Goal: Task Accomplishment & Management: Complete application form

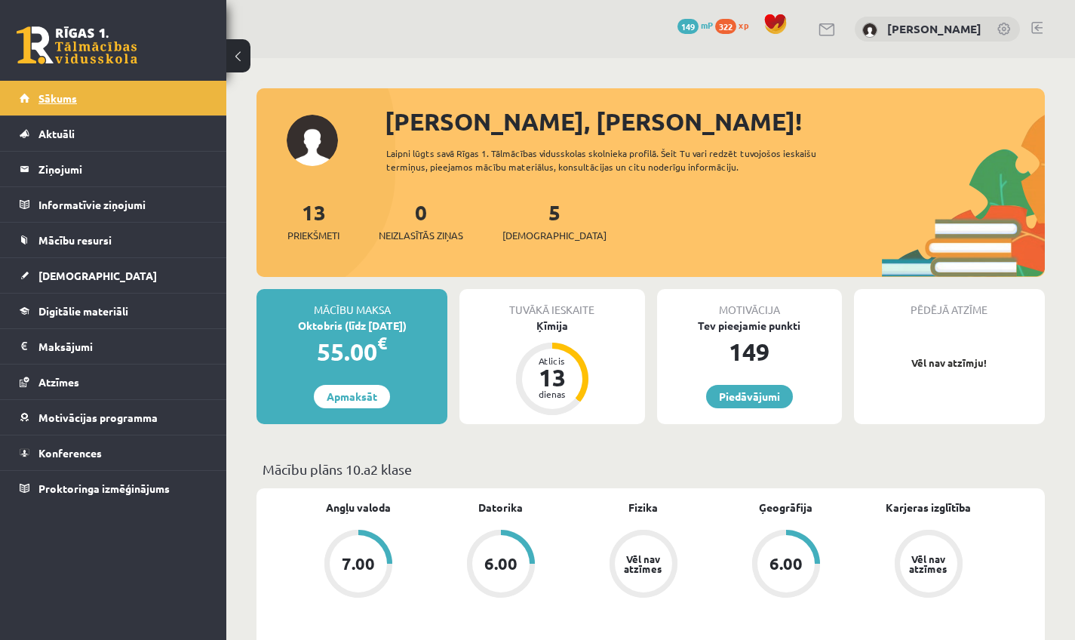
click at [73, 97] on span "Sākums" at bounding box center [57, 98] width 38 height 14
click at [1029, 23] on div "0 Dāvanas 149 mP 322 xp Rūta Talle" at bounding box center [650, 29] width 849 height 58
click at [1039, 27] on link at bounding box center [1037, 28] width 11 height 12
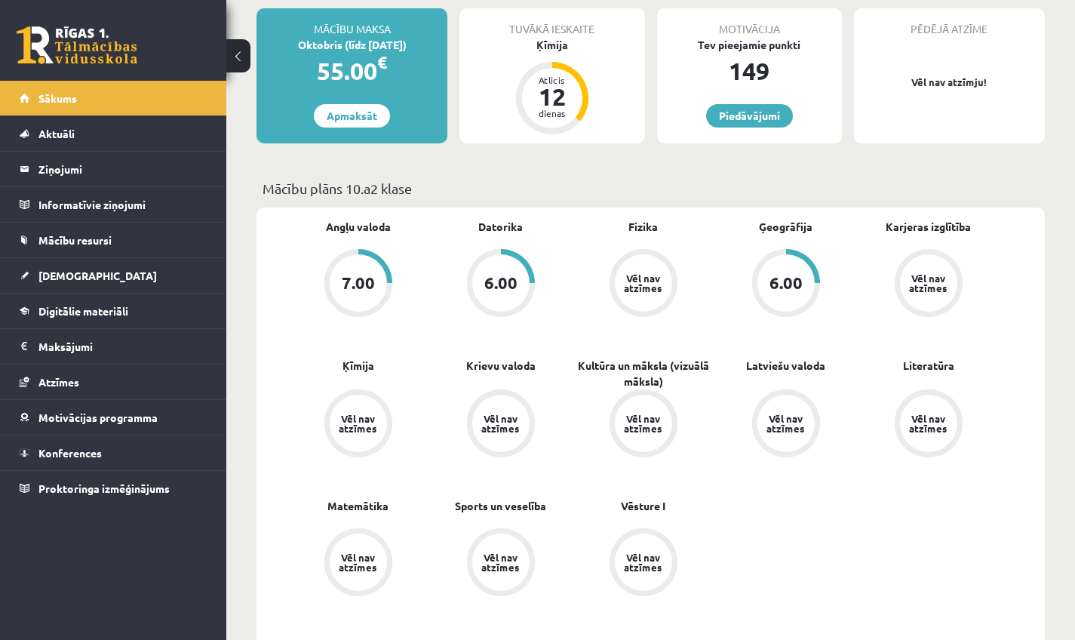
scroll to position [365, 0]
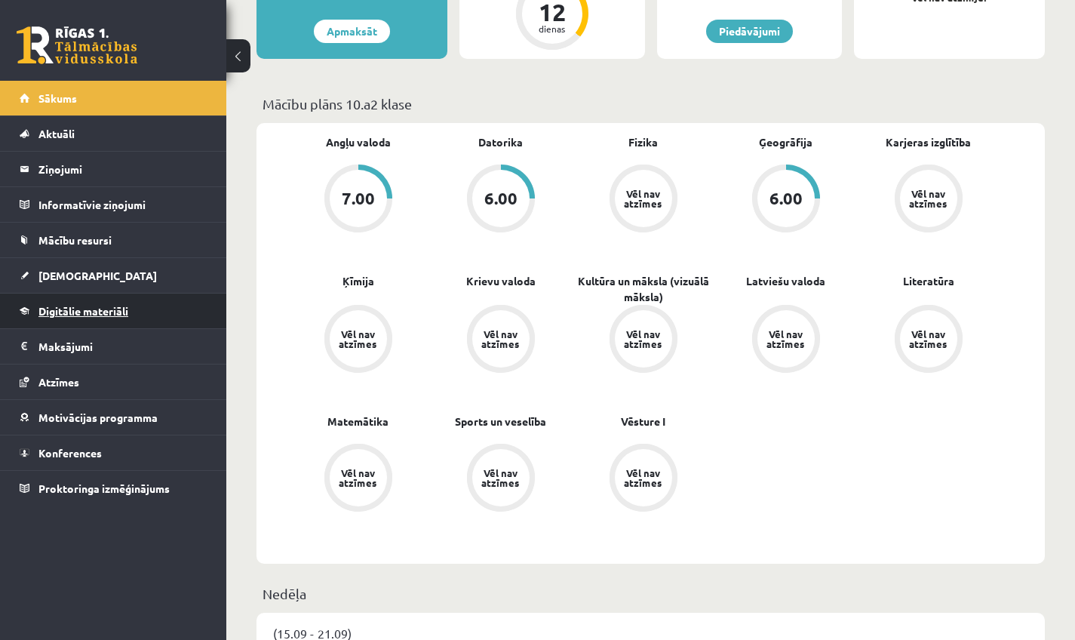
click at [69, 318] on link "Digitālie materiāli" at bounding box center [114, 311] width 188 height 35
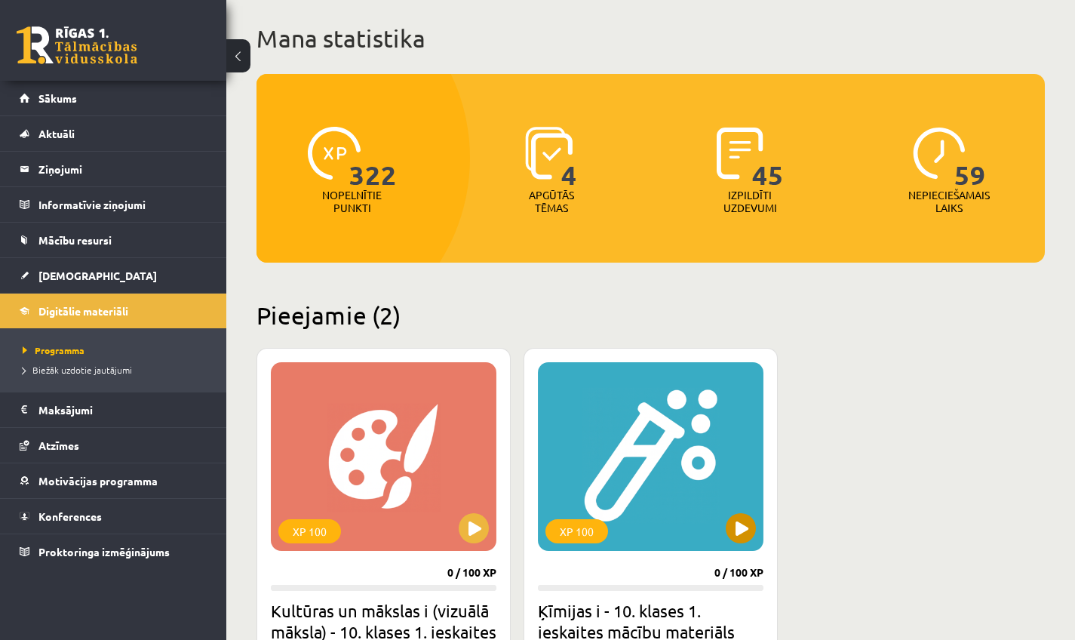
scroll to position [199, 0]
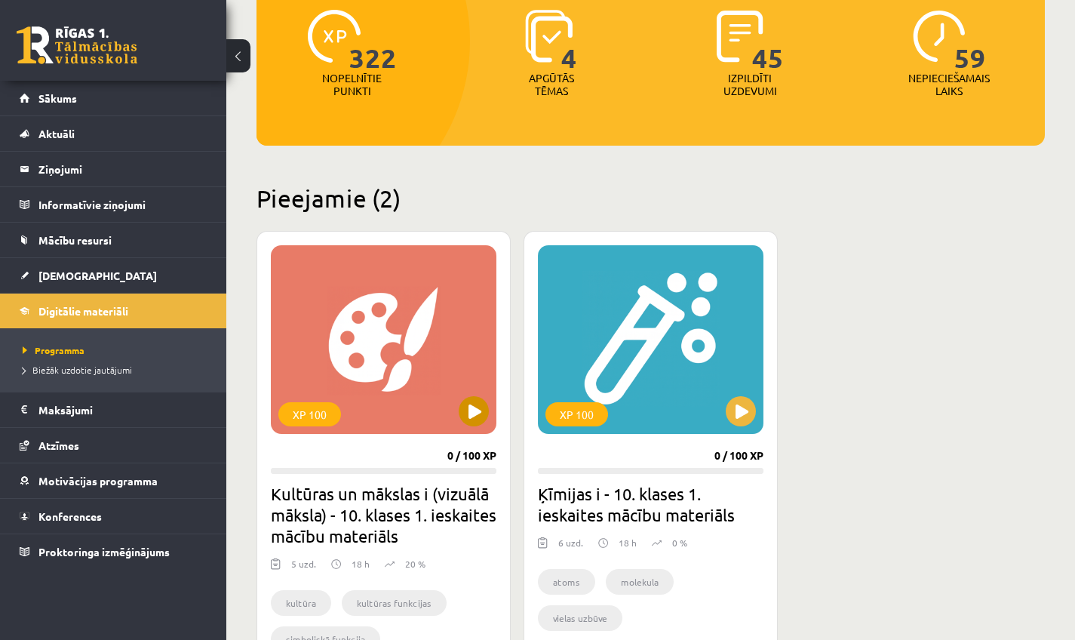
click at [482, 412] on button at bounding box center [474, 411] width 30 height 30
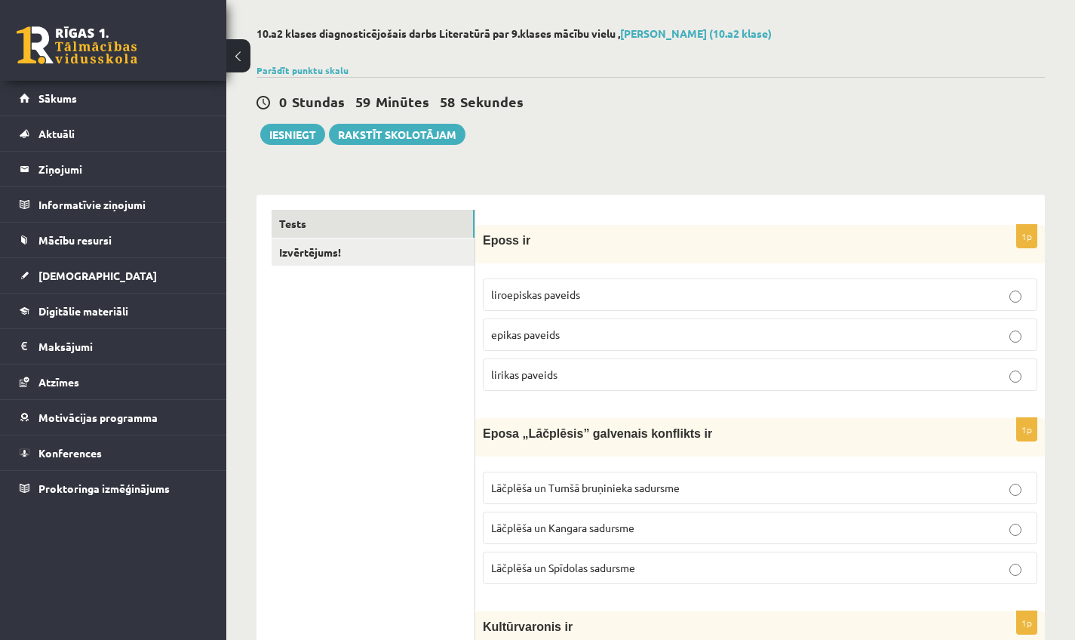
scroll to position [64, 0]
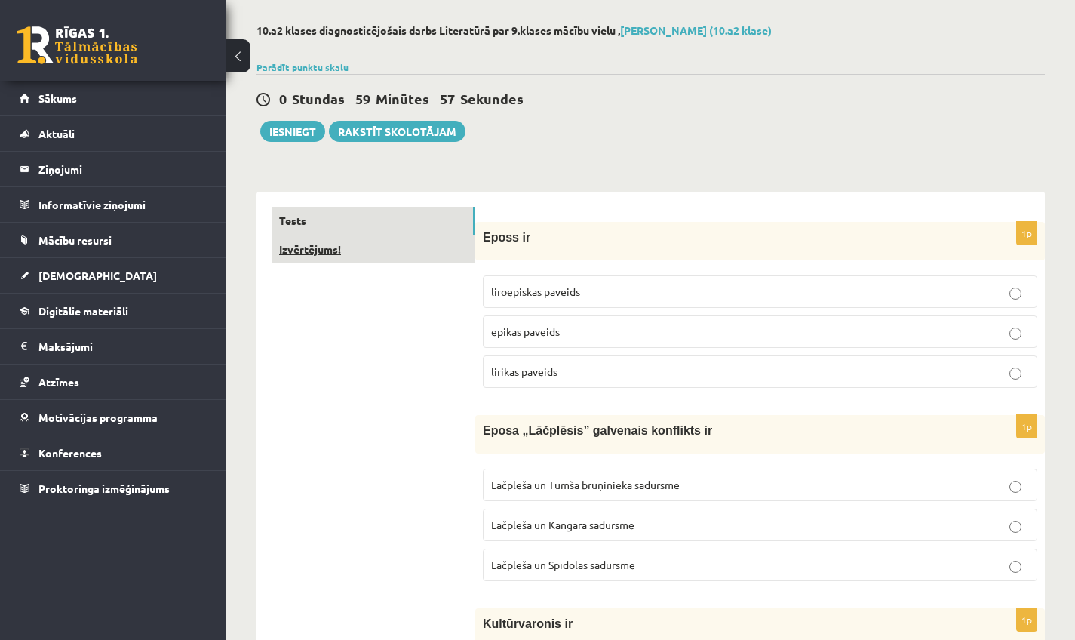
click at [318, 256] on link "Izvērtējums!" at bounding box center [373, 249] width 203 height 28
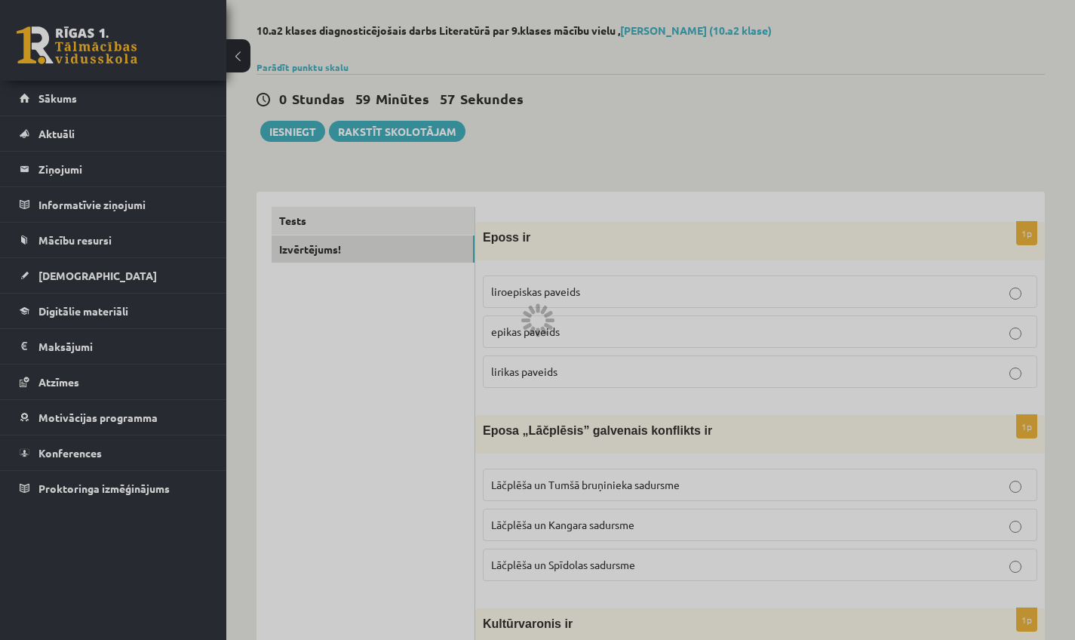
scroll to position [0, 0]
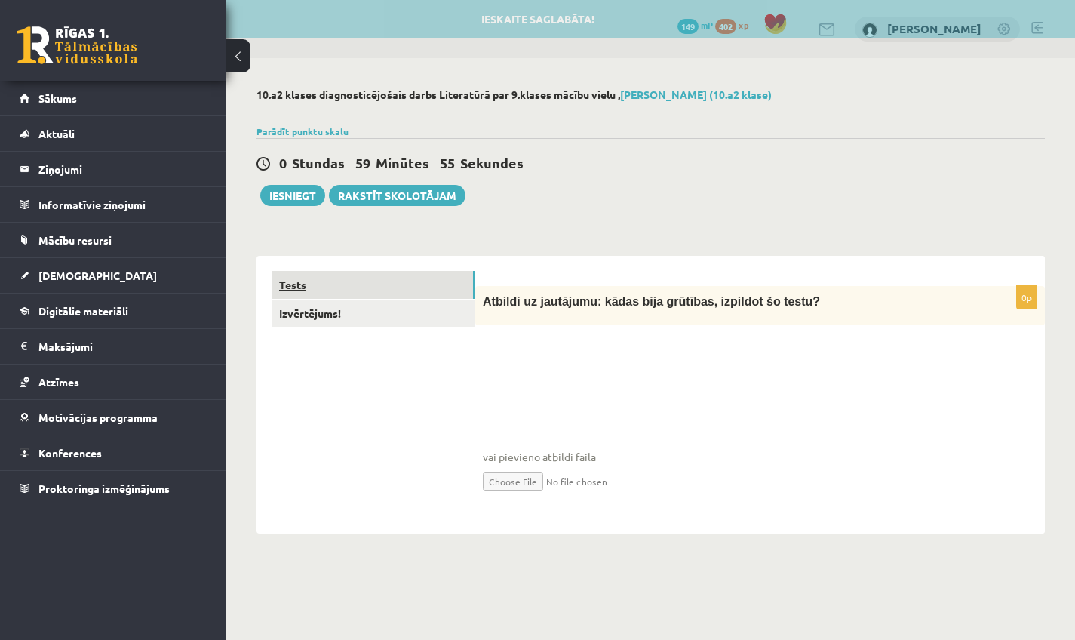
click at [330, 278] on link "Tests" at bounding box center [373, 285] width 203 height 28
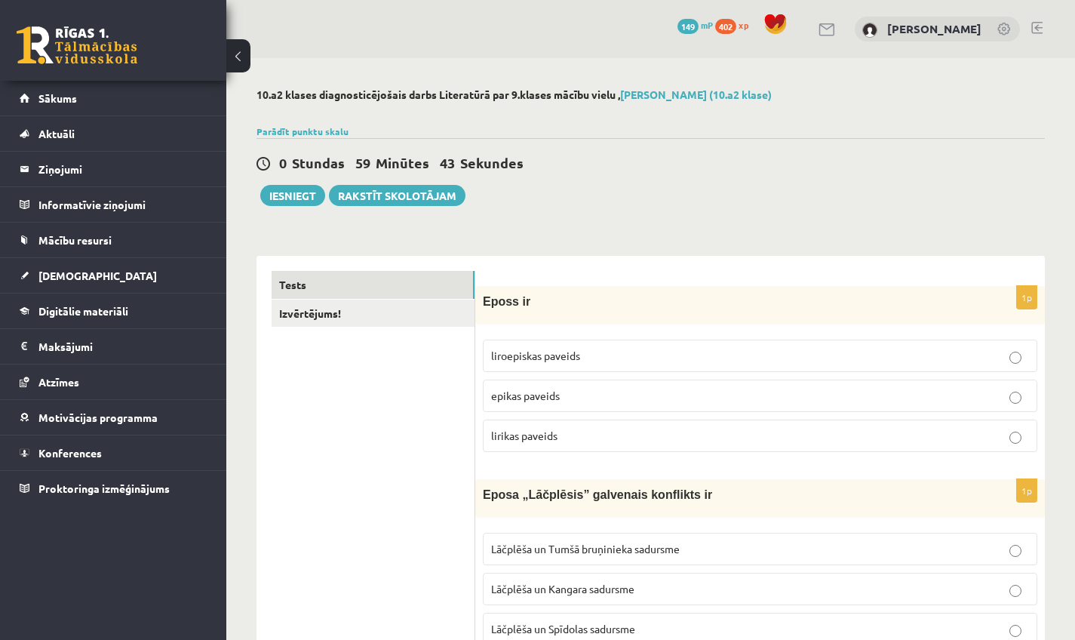
click at [236, 62] on button at bounding box center [238, 55] width 24 height 33
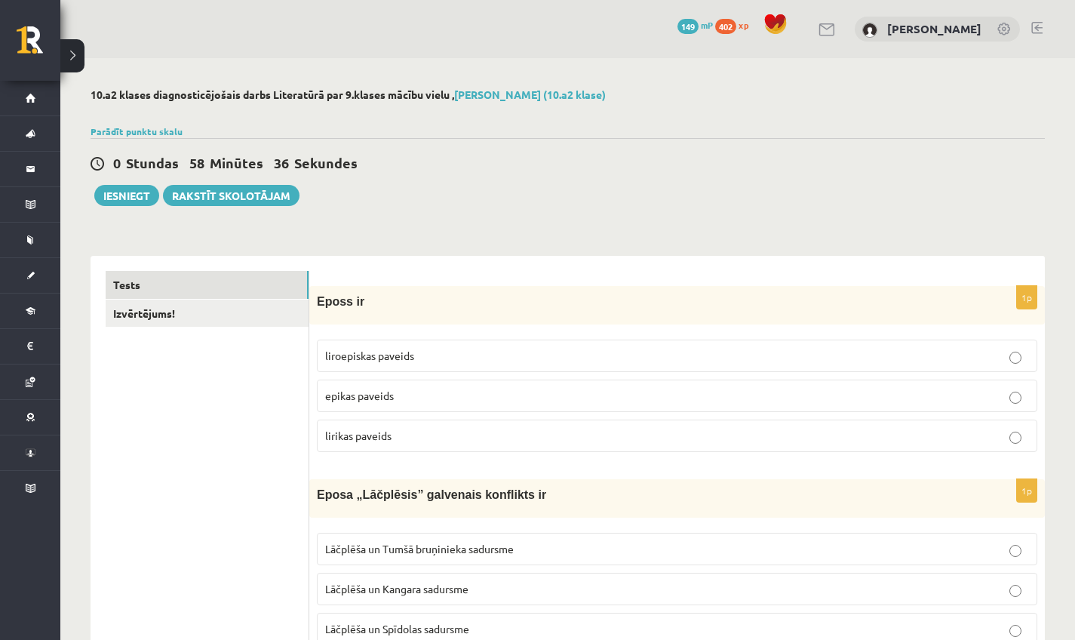
click at [518, 378] on fieldset "liroepiskas paveids epikas paveids lirikas paveids" at bounding box center [677, 394] width 721 height 125
click at [512, 394] on label "epikas paveids" at bounding box center [677, 396] width 721 height 32
click at [512, 401] on p "epikas paveids" at bounding box center [677, 396] width 704 height 16
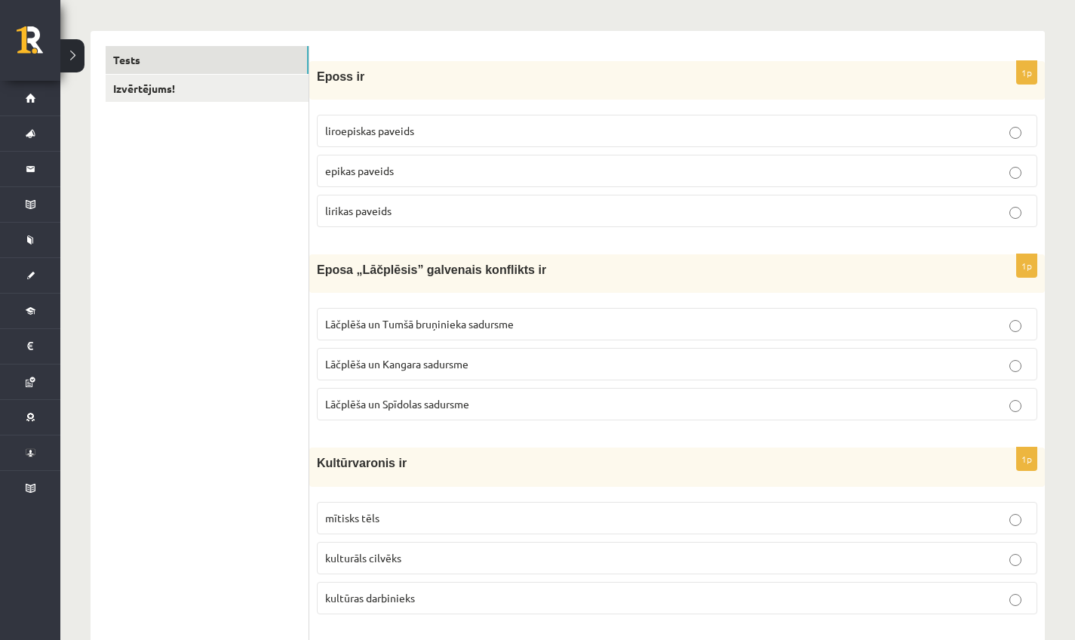
scroll to position [228, 0]
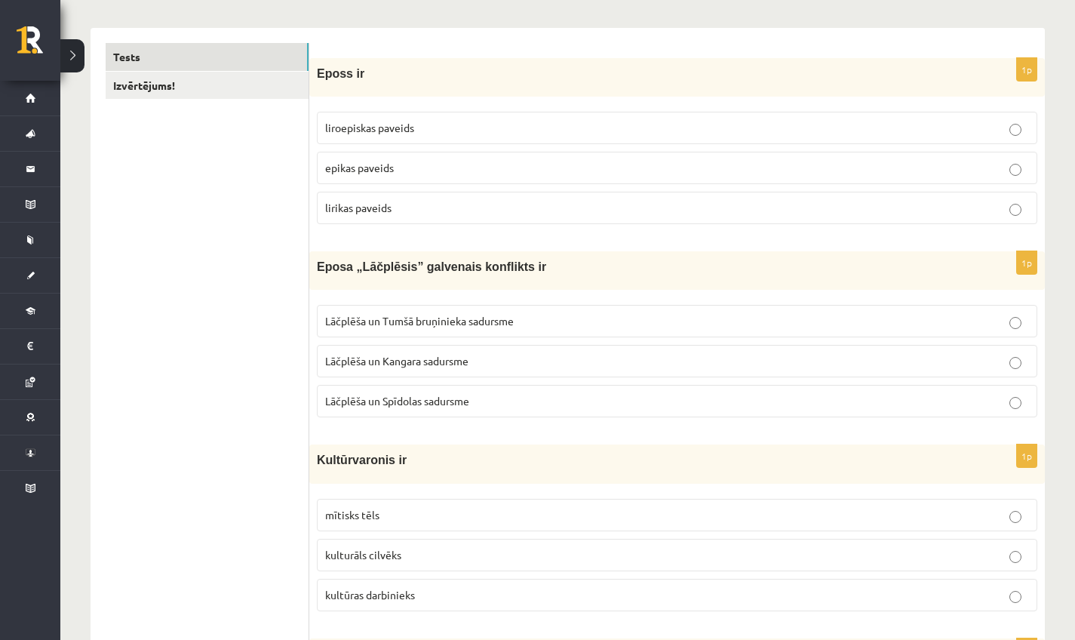
click at [508, 404] on p "Lāčplēša un Spīdolas sadursme" at bounding box center [677, 401] width 704 height 16
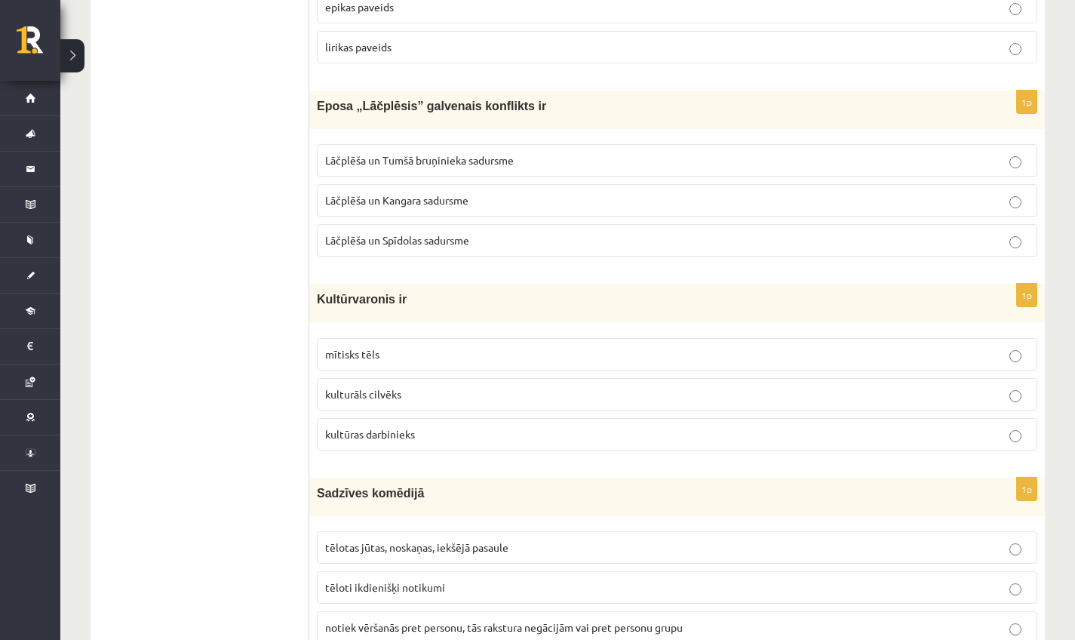
scroll to position [392, 0]
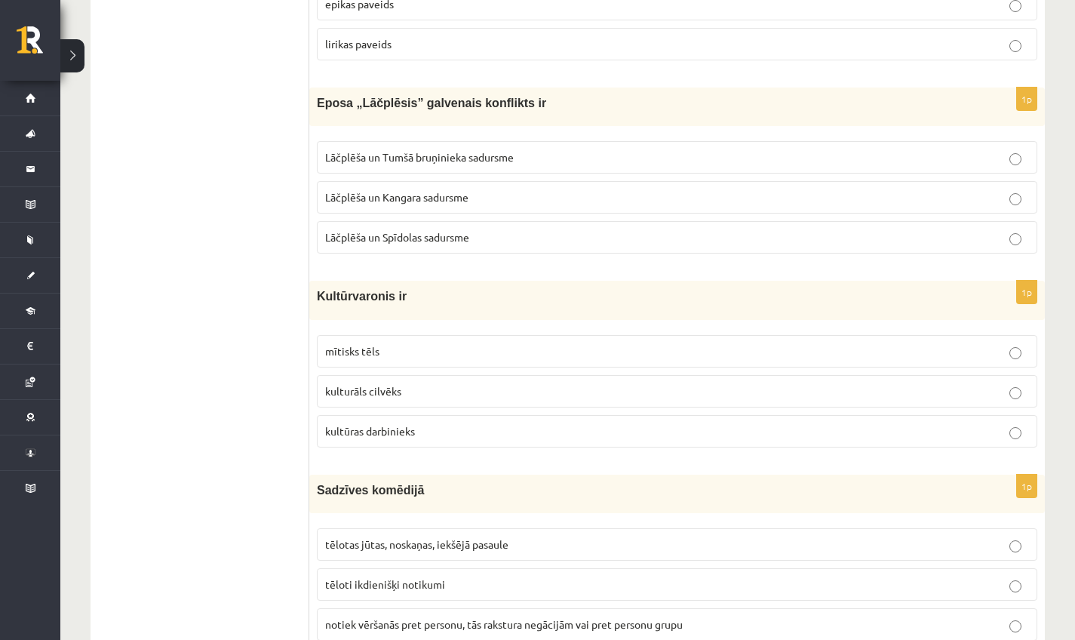
drag, startPoint x: 394, startPoint y: 390, endPoint x: 393, endPoint y: 380, distance: 9.8
click at [393, 391] on span "kulturāls cilvēks" at bounding box center [363, 391] width 76 height 14
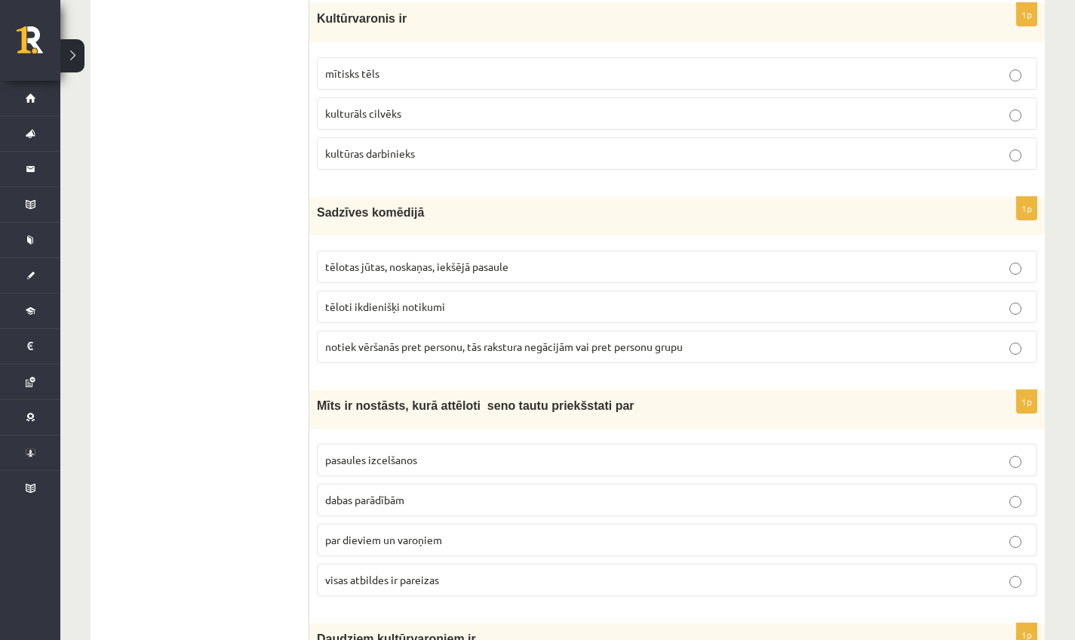
scroll to position [672, 0]
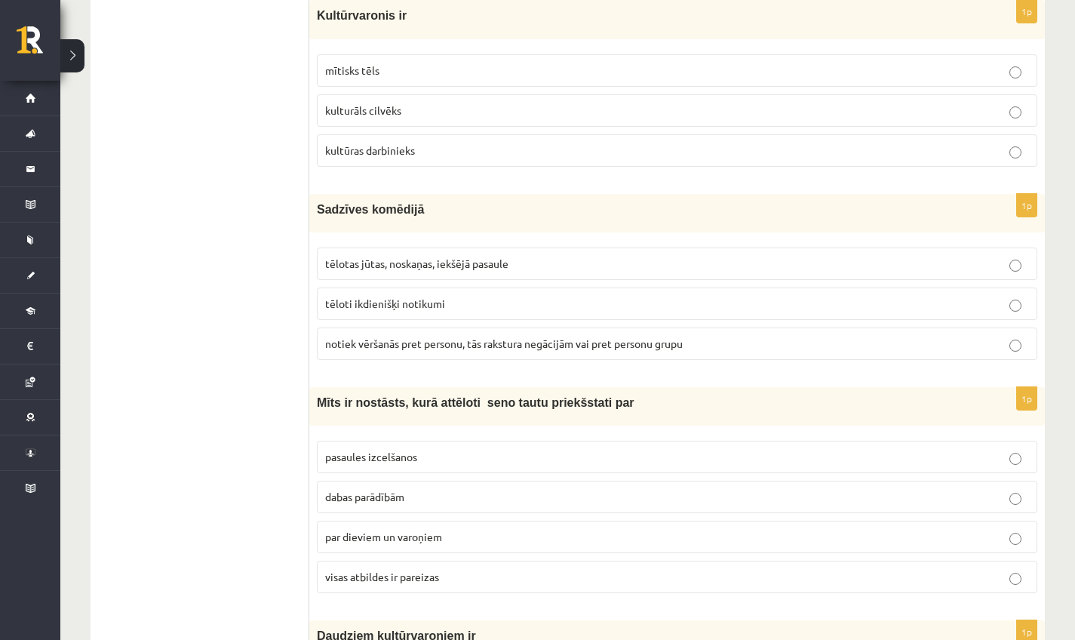
click at [459, 263] on span "tēlotas jūtas, noskaņas, iekšējā pasaule" at bounding box center [416, 264] width 183 height 14
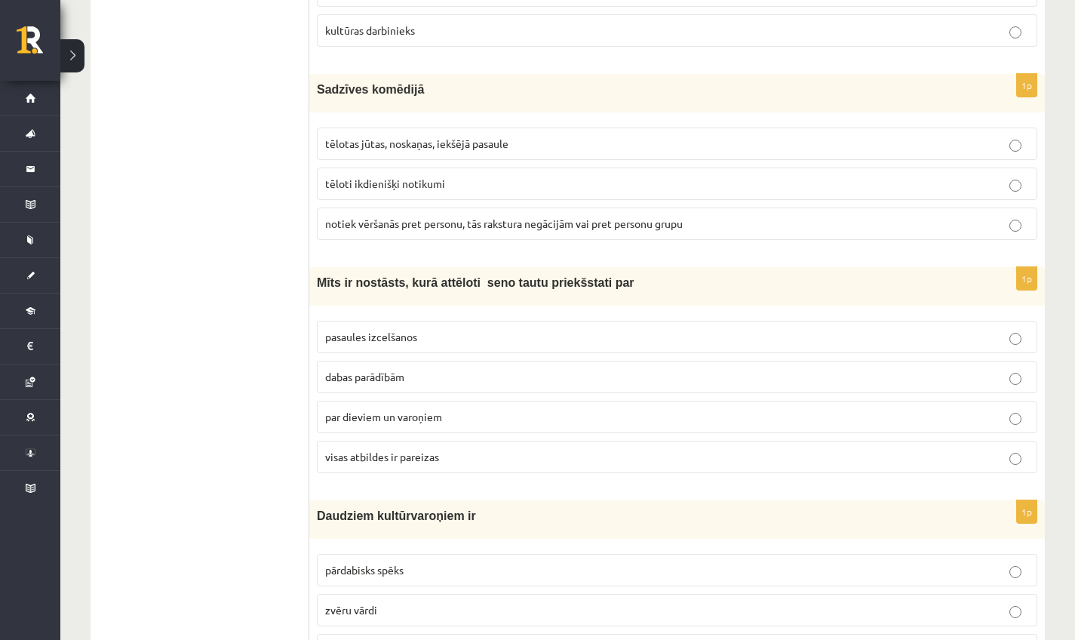
scroll to position [795, 0]
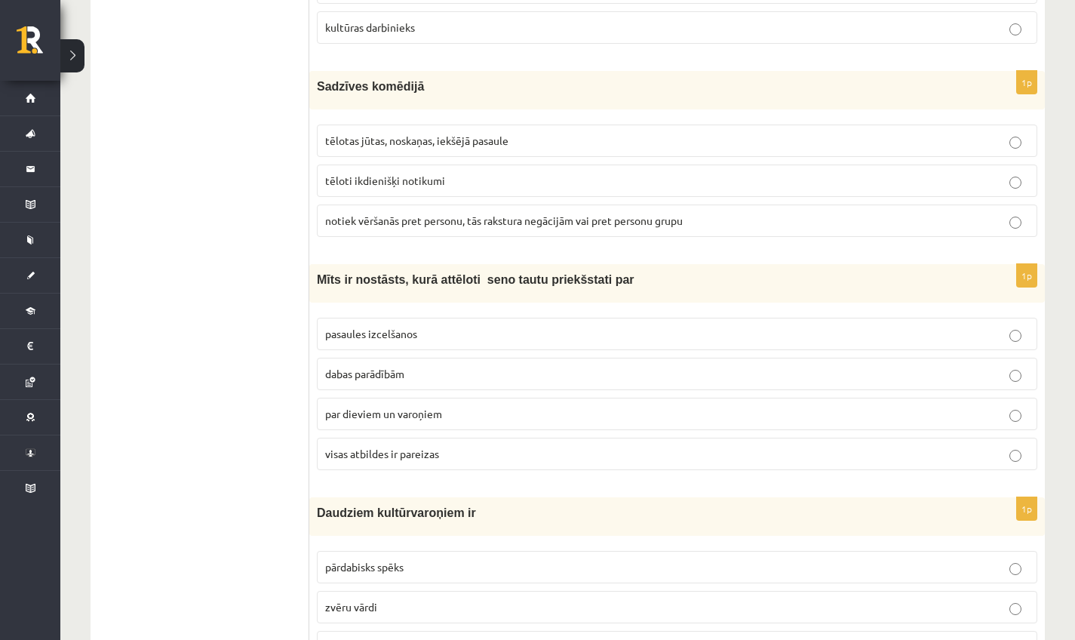
click at [454, 416] on p "par dieviem un varoņiem" at bounding box center [677, 414] width 704 height 16
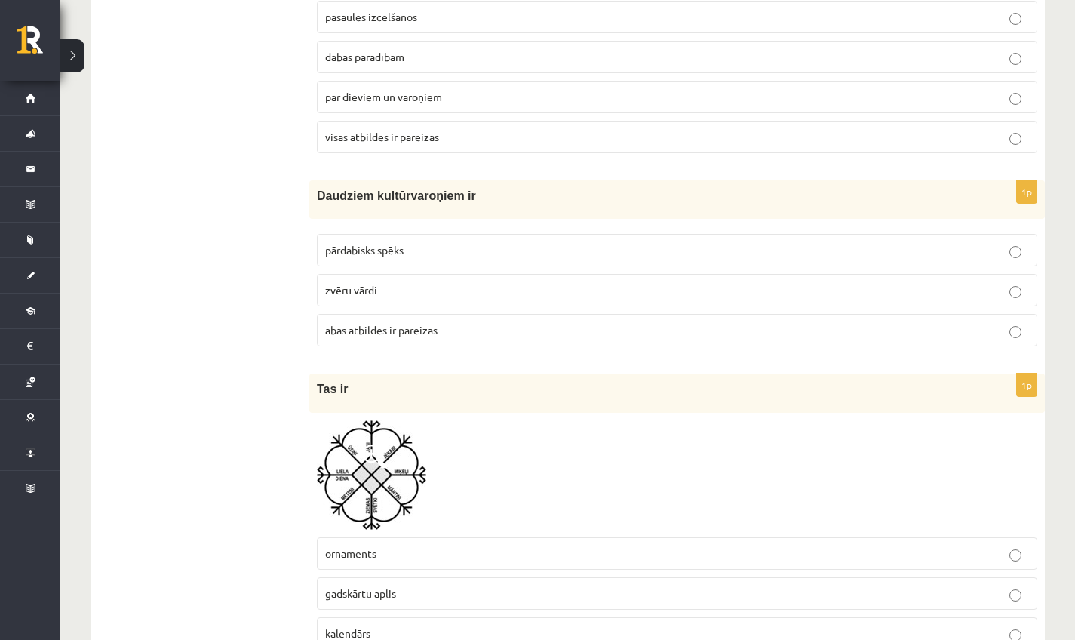
scroll to position [1127, 0]
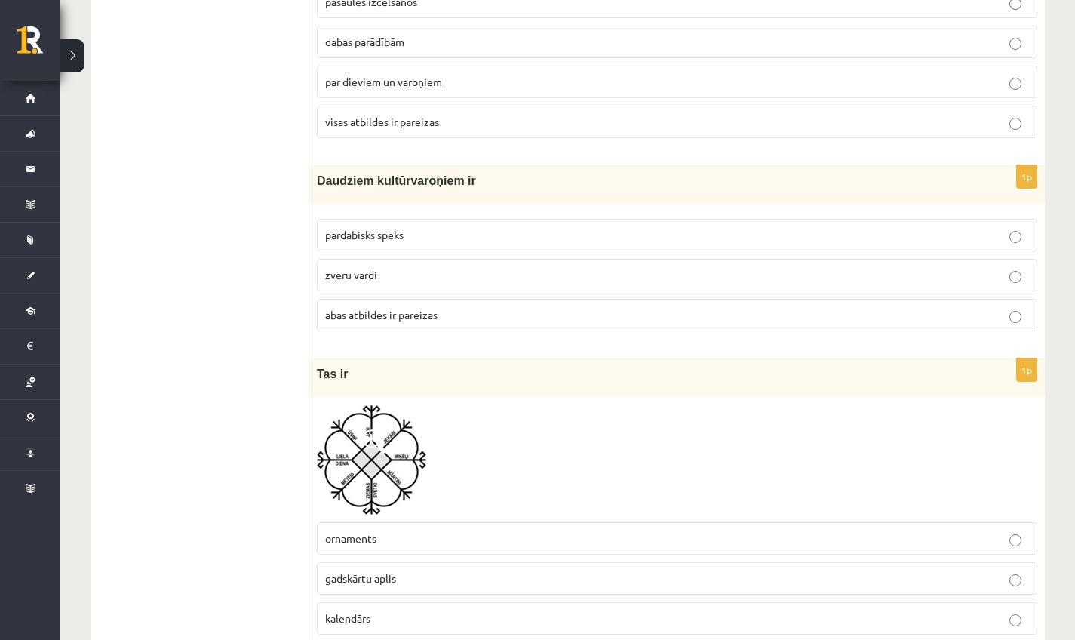
click at [447, 316] on p "abas atbildes ir pareizas" at bounding box center [677, 315] width 704 height 16
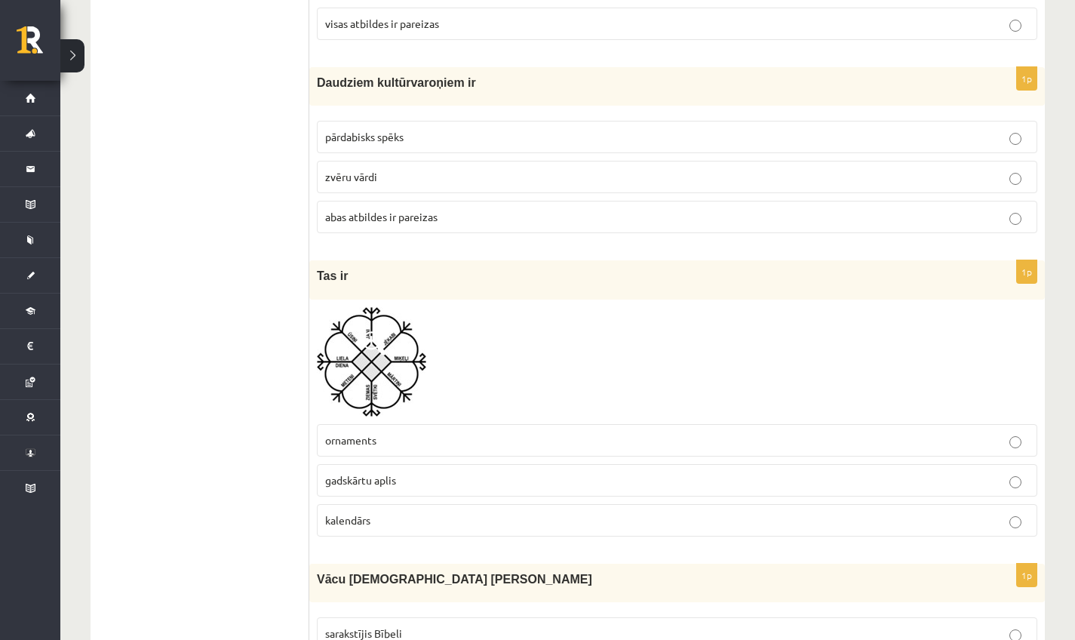
scroll to position [1334, 0]
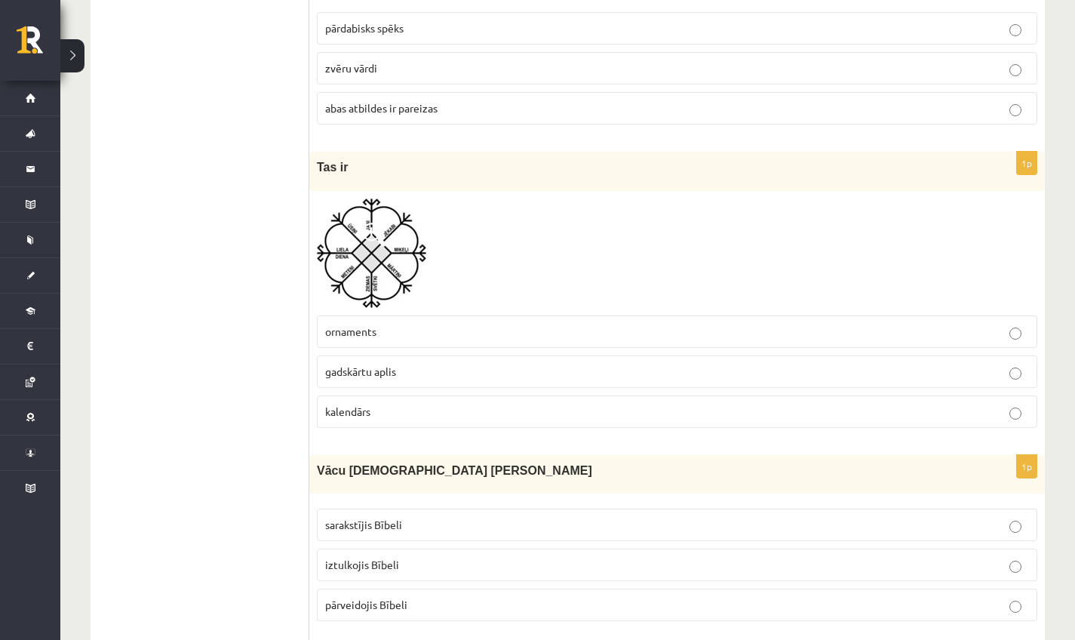
click at [441, 367] on p "gadskārtu aplis" at bounding box center [677, 372] width 704 height 16
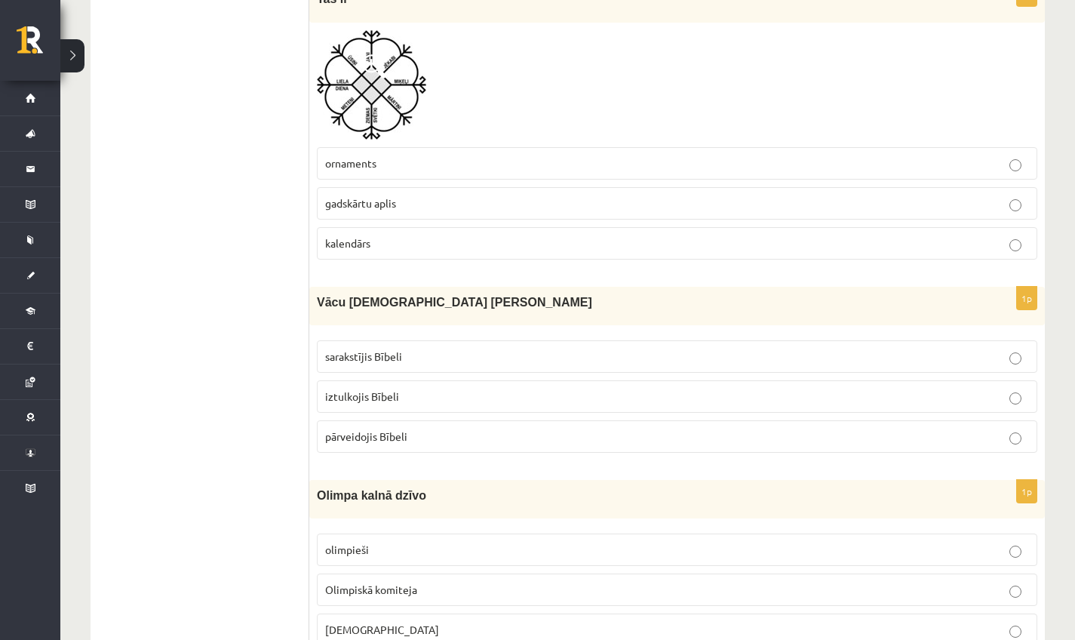
scroll to position [1506, 0]
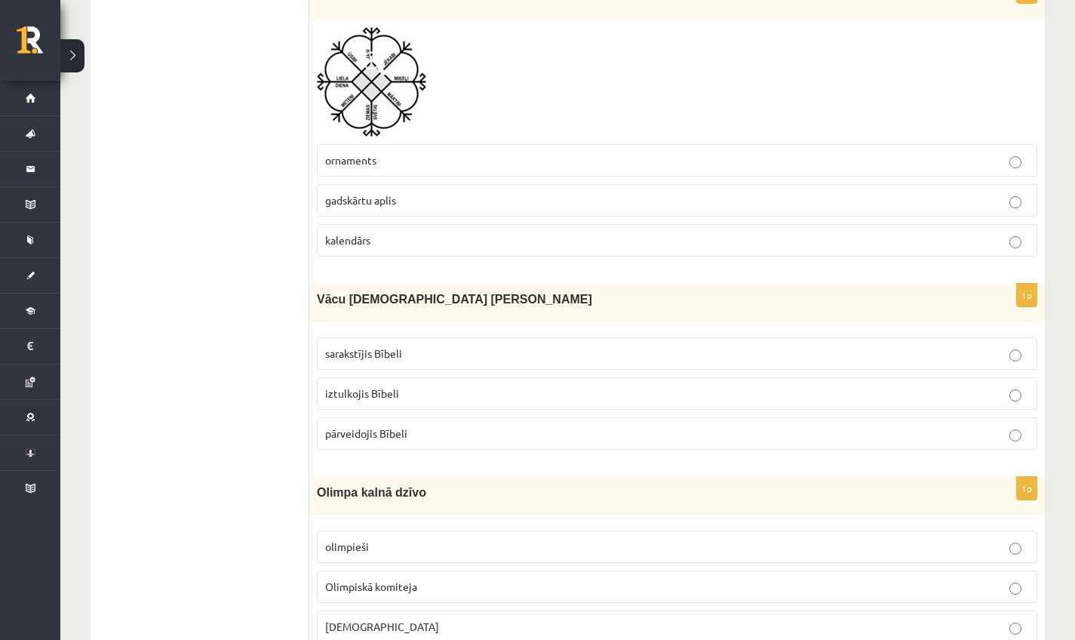
click at [342, 406] on label "iztulkojis Bībeli" at bounding box center [677, 393] width 721 height 32
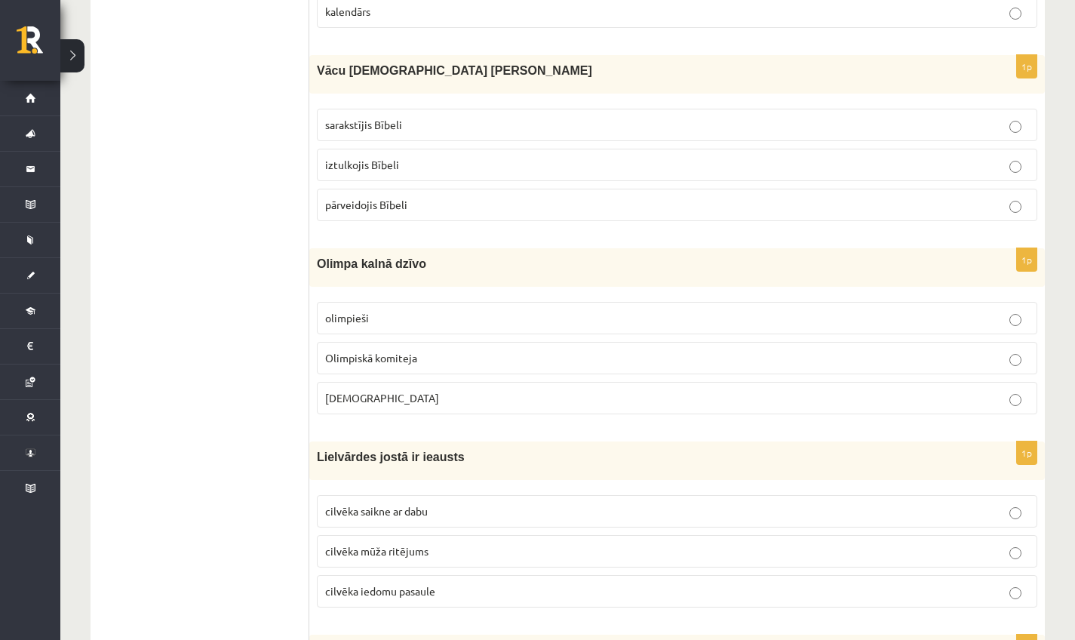
scroll to position [1737, 0]
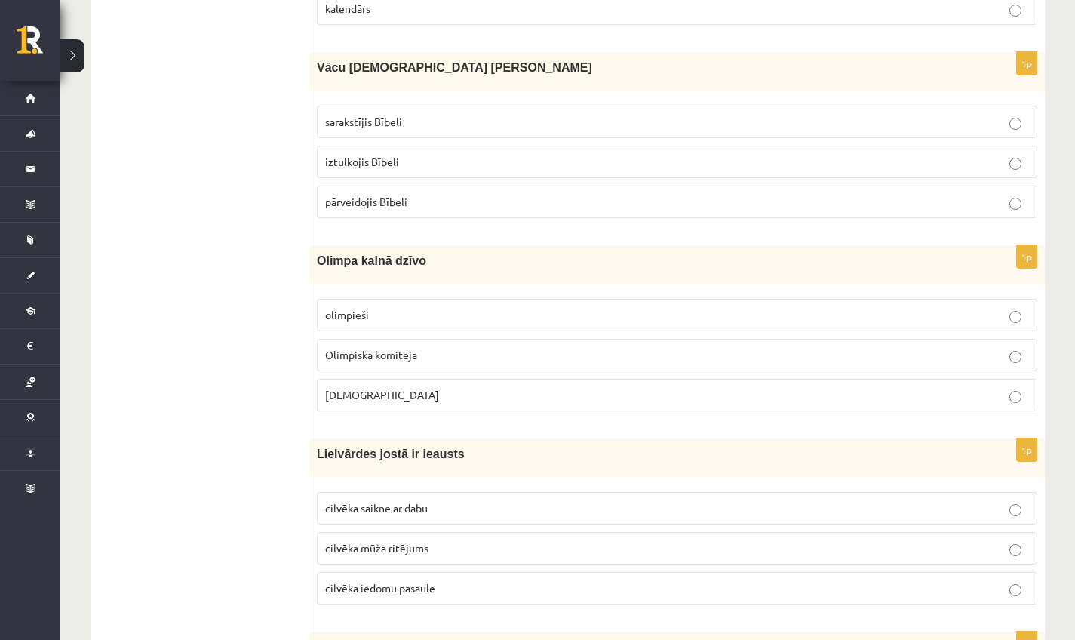
click at [442, 387] on label "Dievi" at bounding box center [677, 395] width 721 height 32
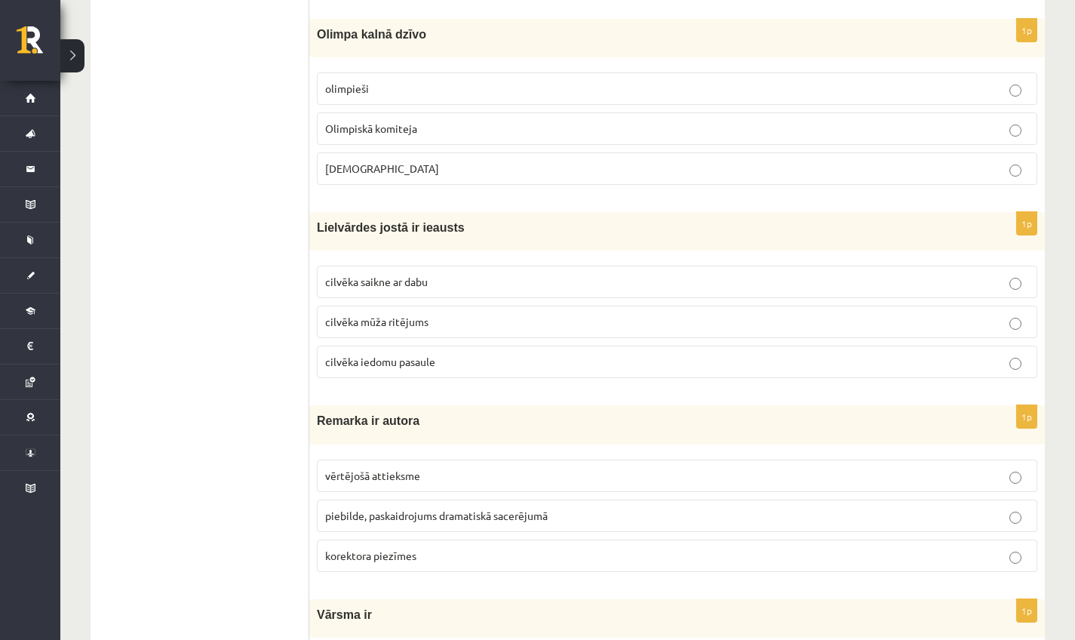
scroll to position [1981, 0]
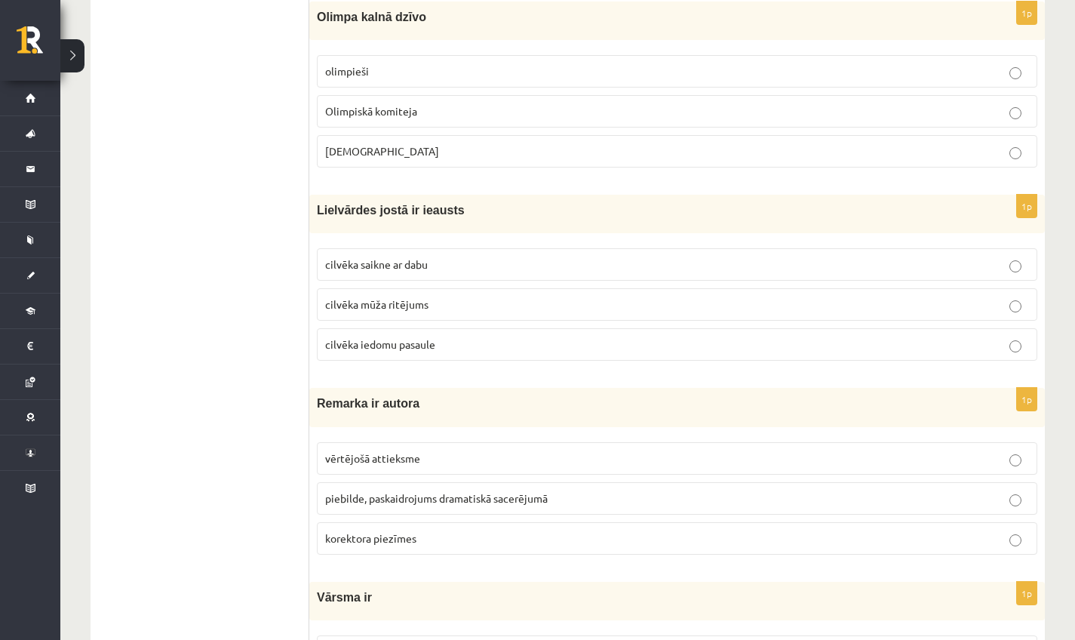
click at [395, 271] on span "cilvēka saikne ar dabu" at bounding box center [376, 264] width 103 height 14
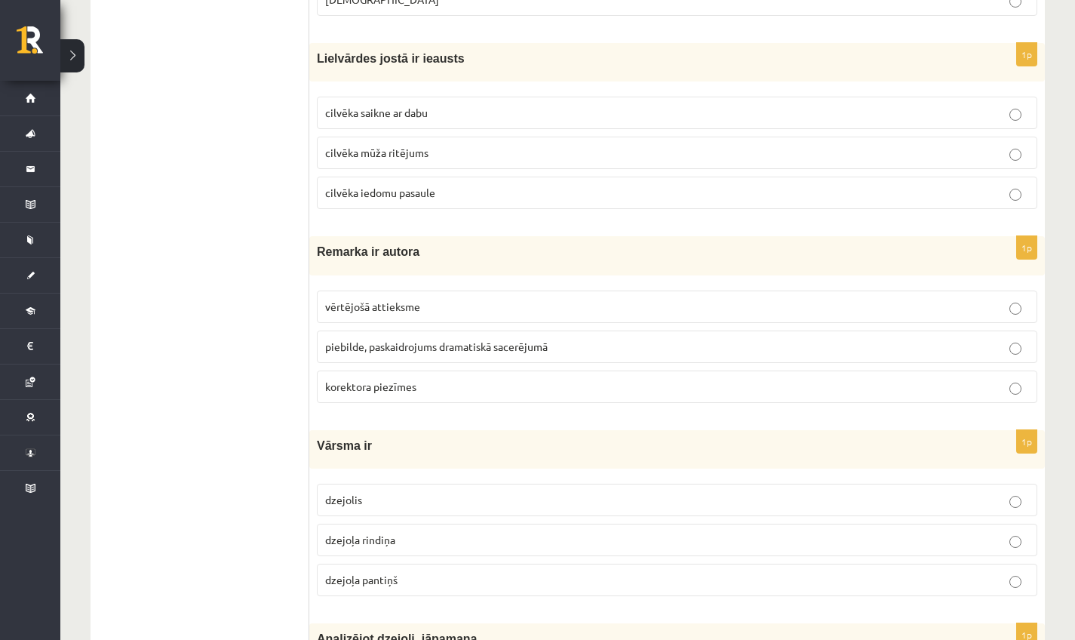
scroll to position [2136, 0]
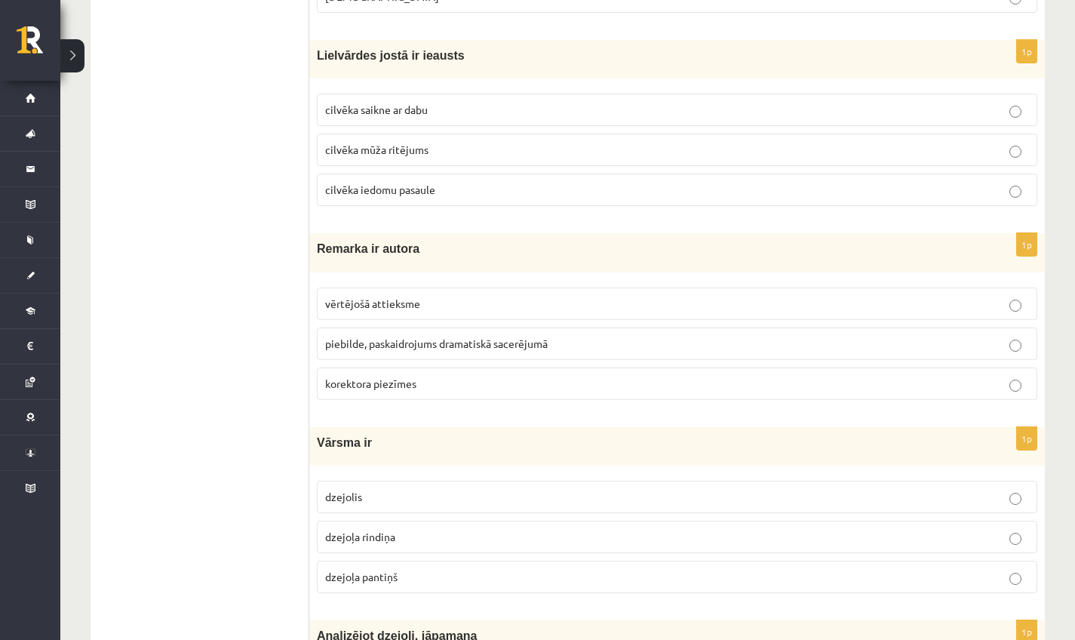
click at [431, 344] on span "piebilde, paskaidrojums dramatiskā sacerējumā" at bounding box center [436, 344] width 223 height 14
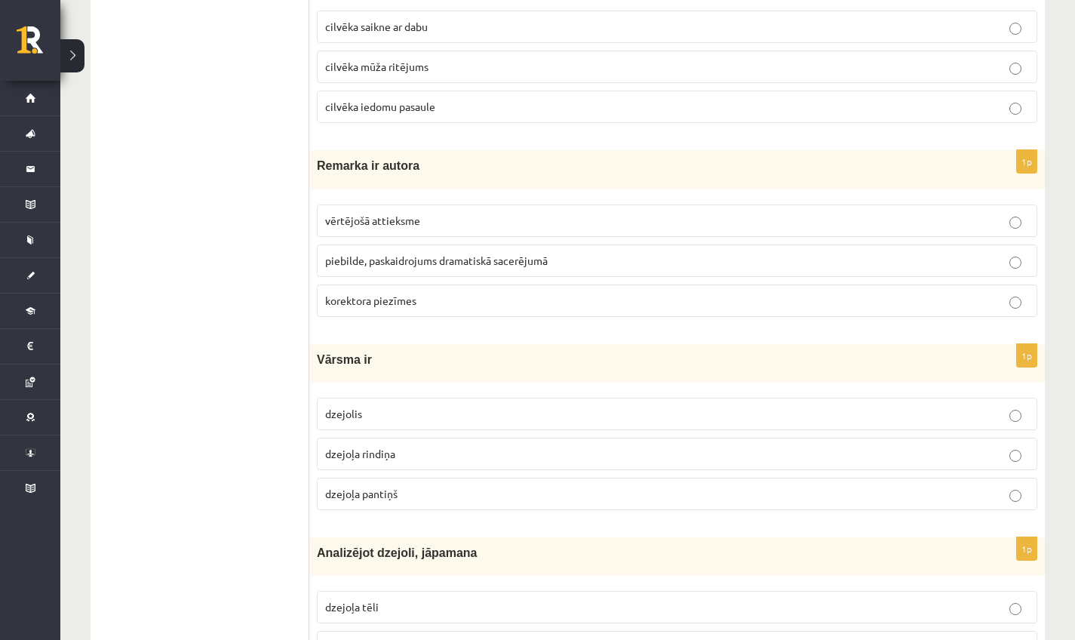
scroll to position [2222, 0]
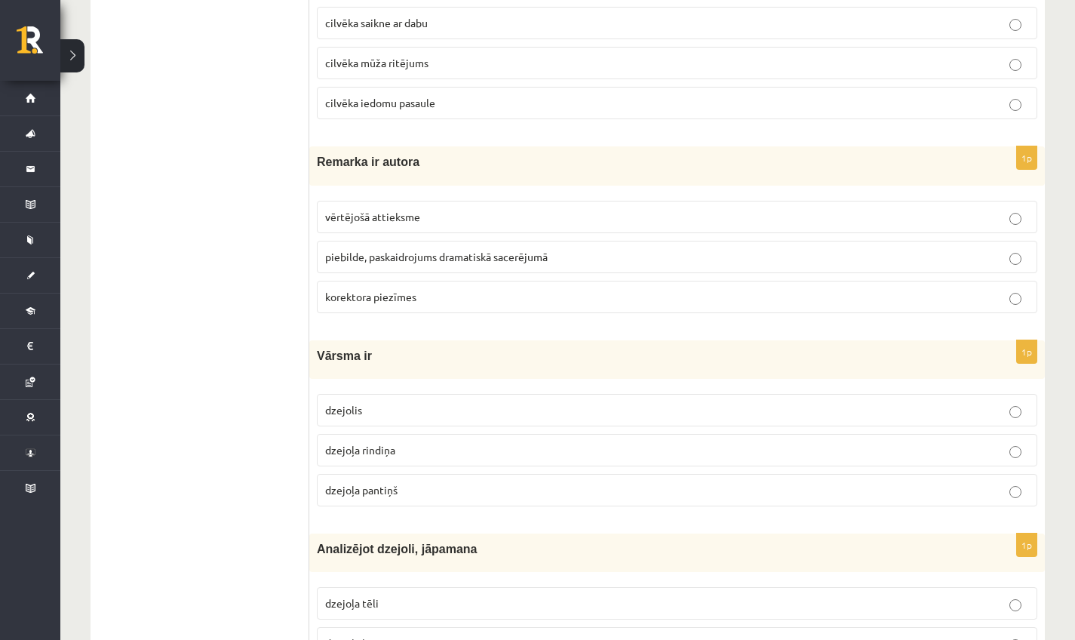
click at [351, 453] on span "dzejoļa rindiņa" at bounding box center [360, 450] width 70 height 14
click at [418, 489] on p "dzejoļa pantiņš" at bounding box center [677, 490] width 704 height 16
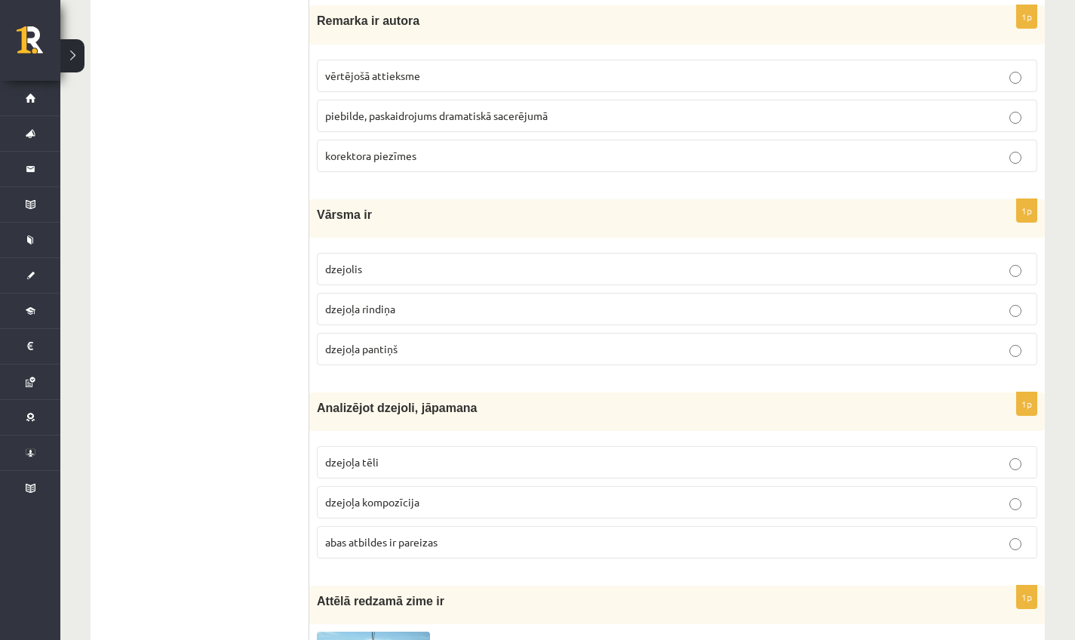
scroll to position [2429, 0]
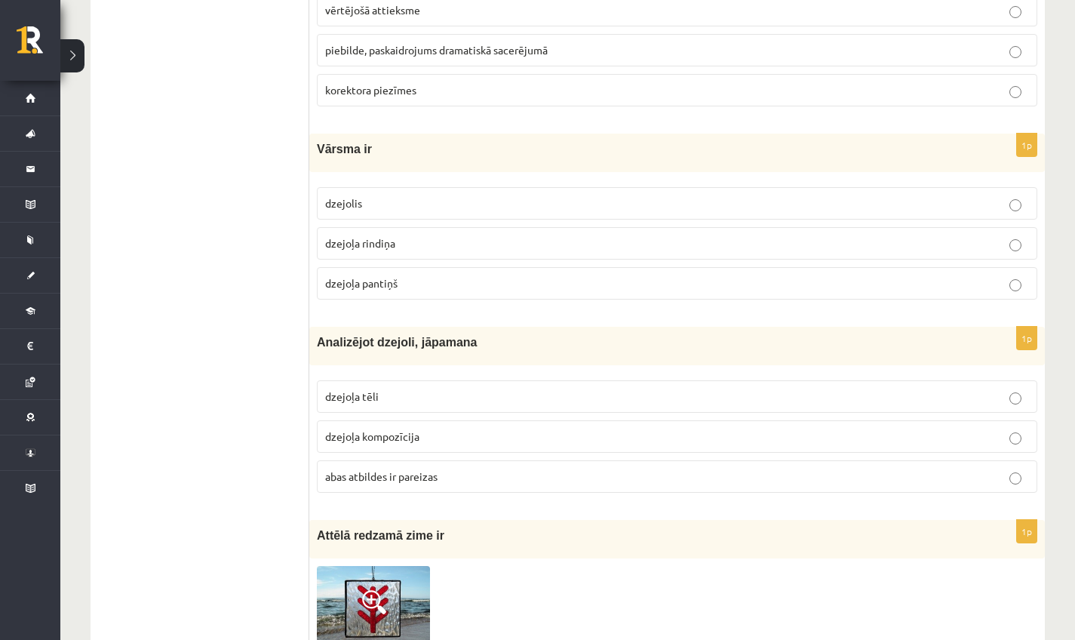
click at [437, 473] on p "abas atbildes ir pareizas" at bounding box center [677, 477] width 704 height 16
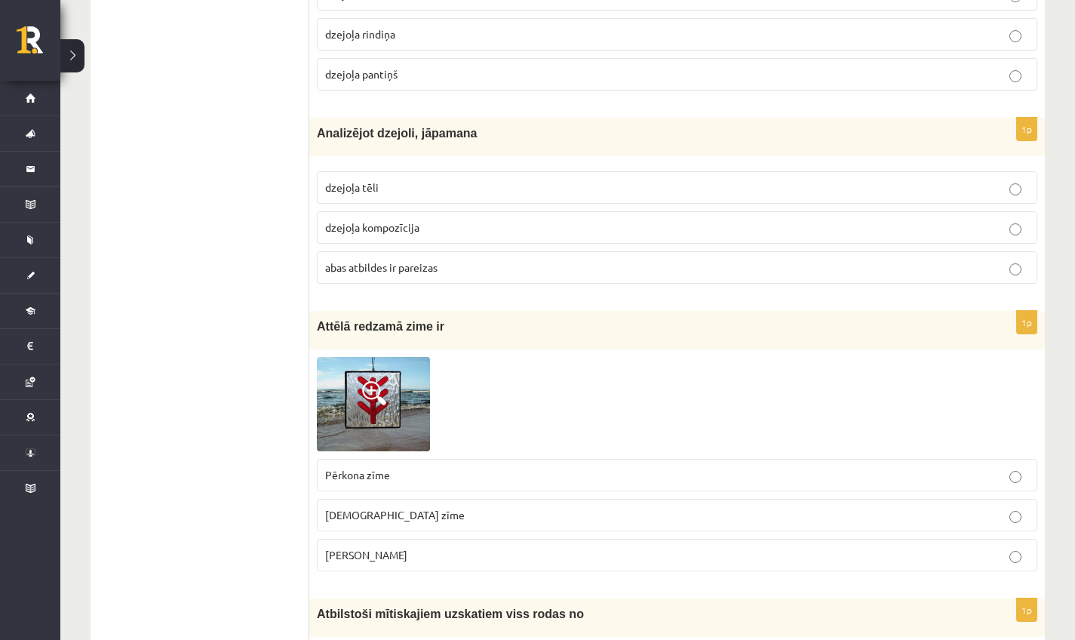
scroll to position [2644, 0]
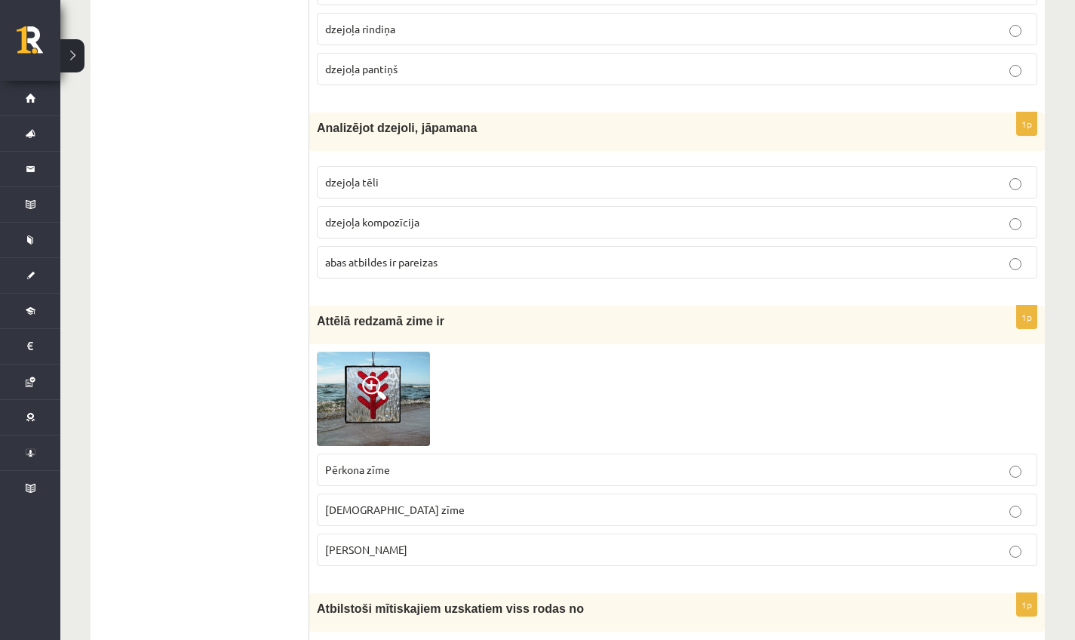
click at [399, 555] on p "Laimas slotiņa" at bounding box center [677, 550] width 704 height 16
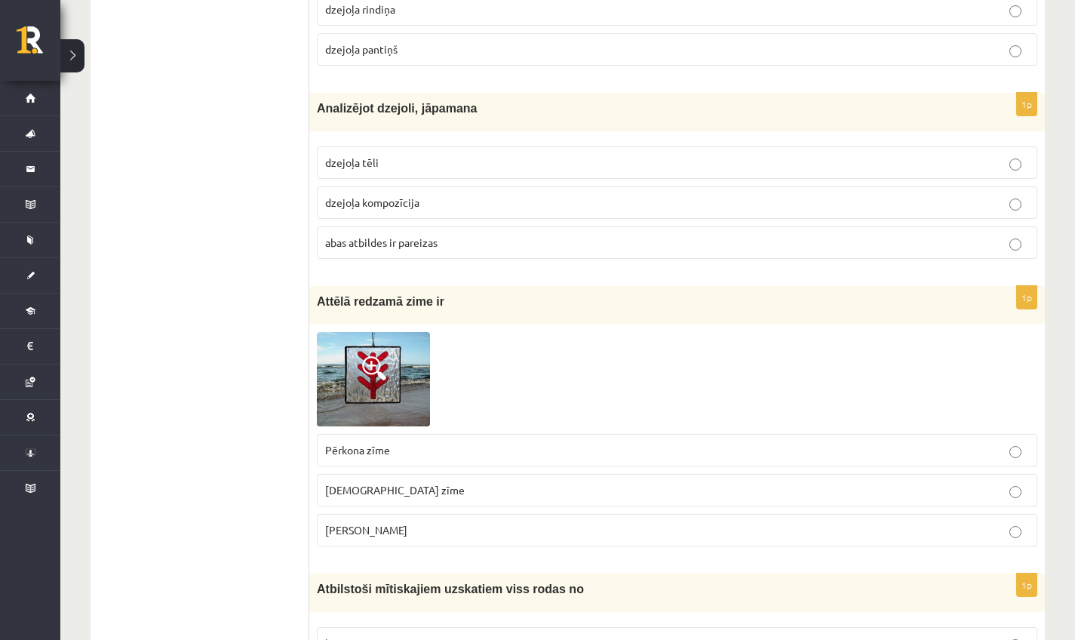
scroll to position [2666, 0]
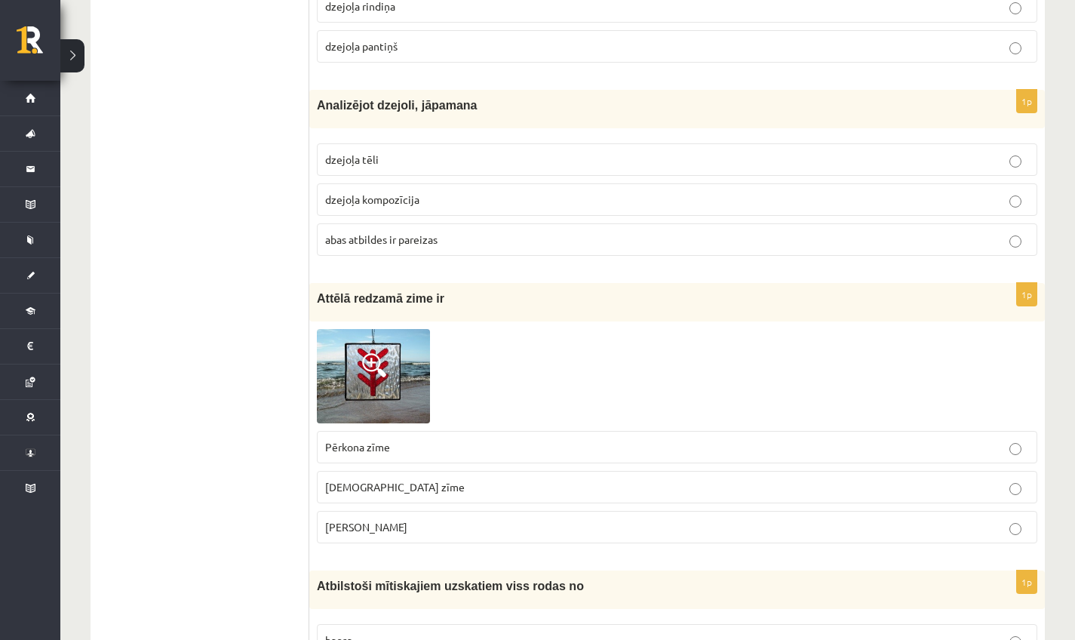
click at [449, 482] on label "Dieva zīme" at bounding box center [677, 487] width 721 height 32
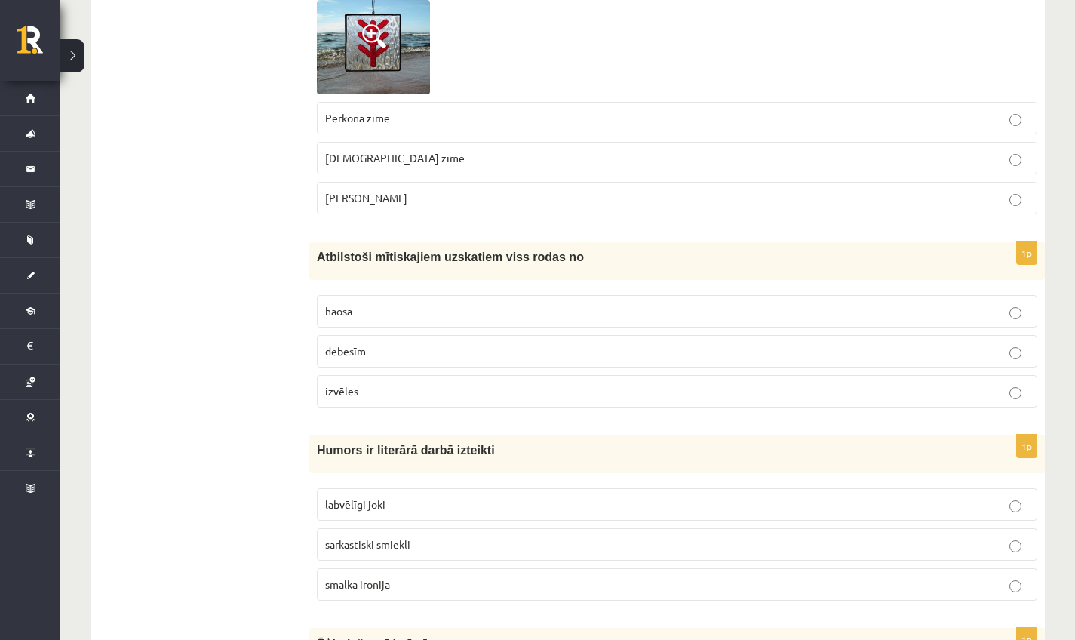
scroll to position [2998, 0]
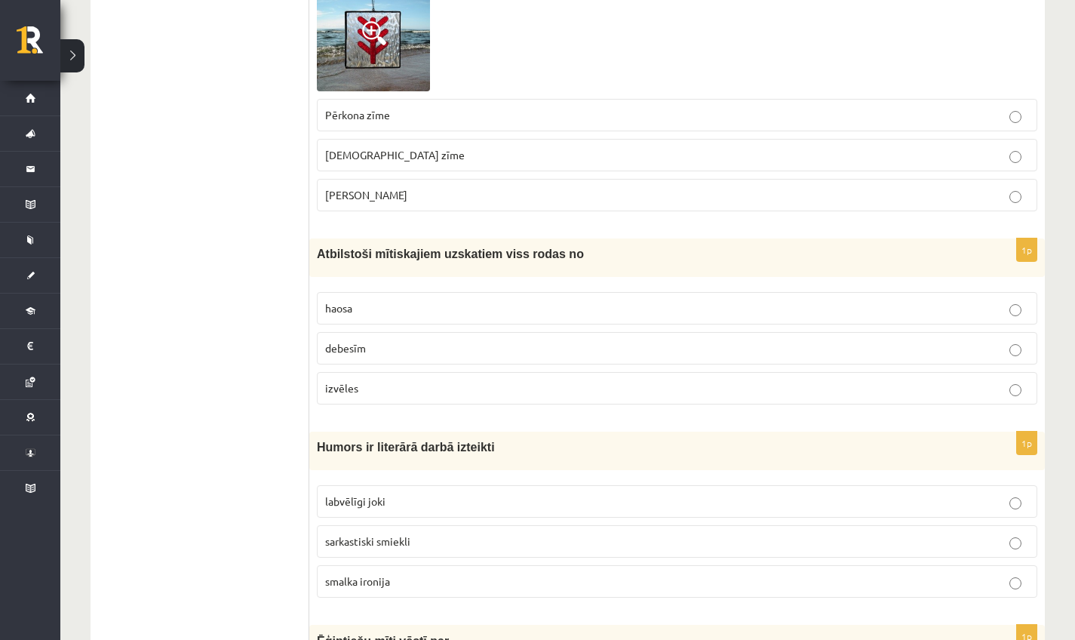
click at [434, 316] on p "haosa" at bounding box center [677, 308] width 704 height 16
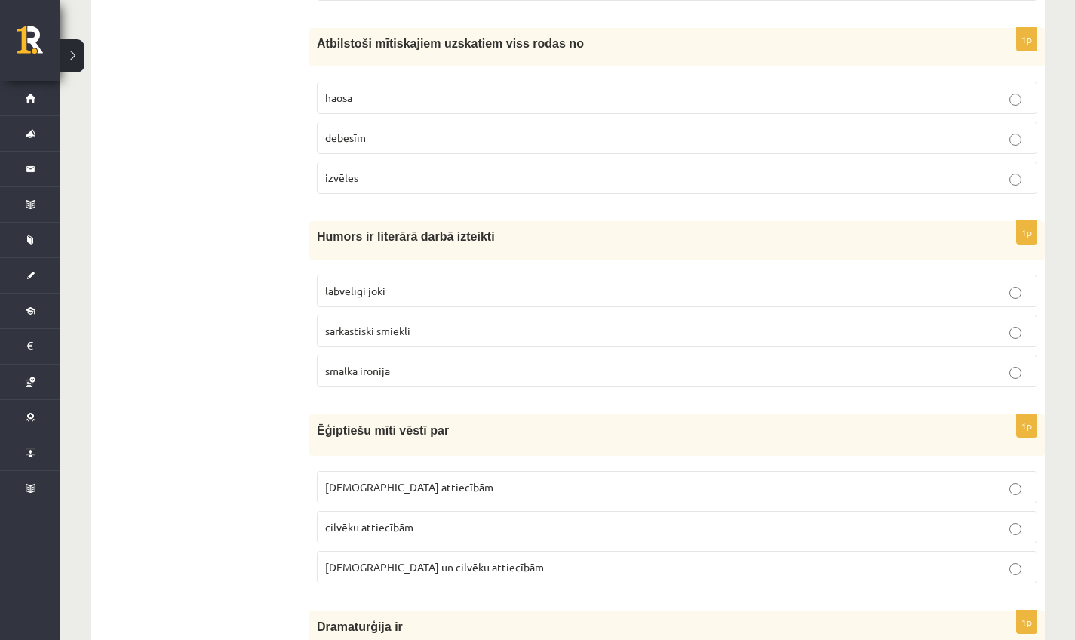
scroll to position [3212, 0]
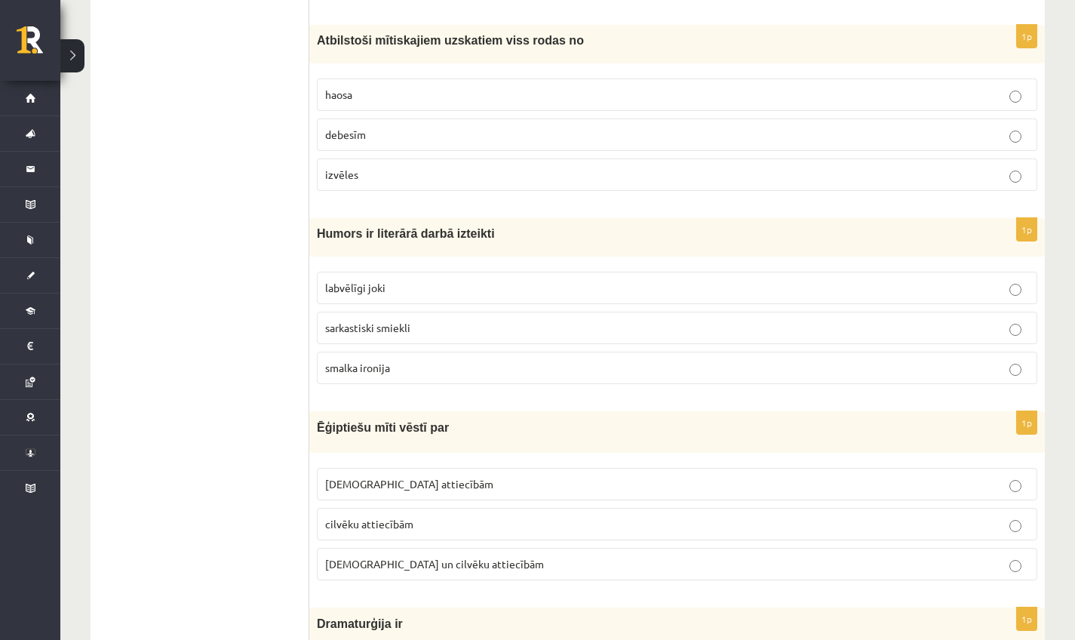
click at [389, 296] on p "labvēlīgi joki" at bounding box center [677, 288] width 704 height 16
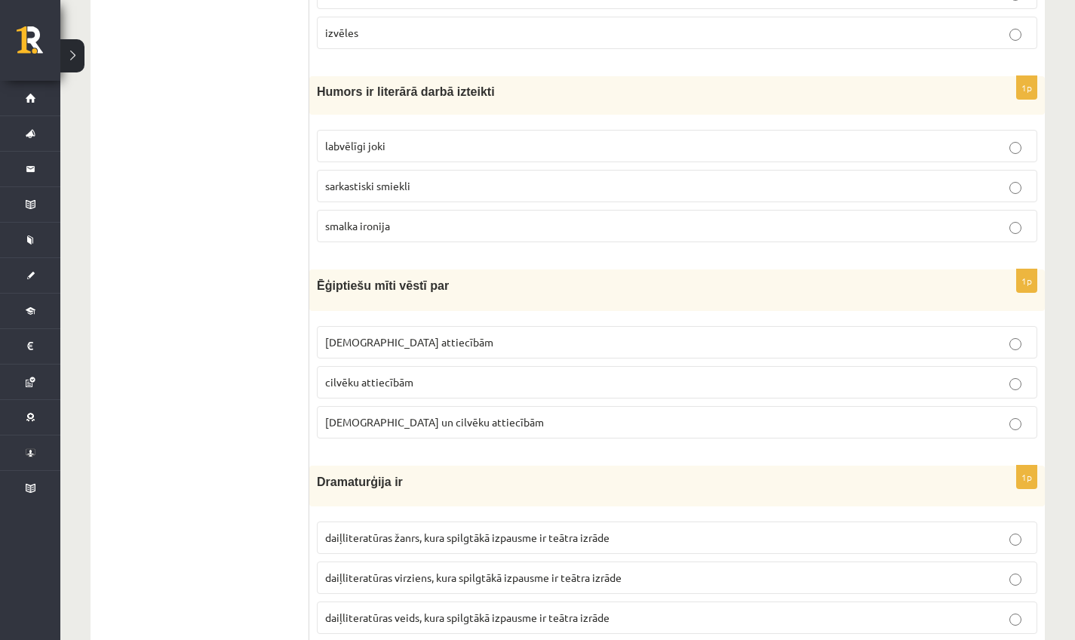
scroll to position [3357, 0]
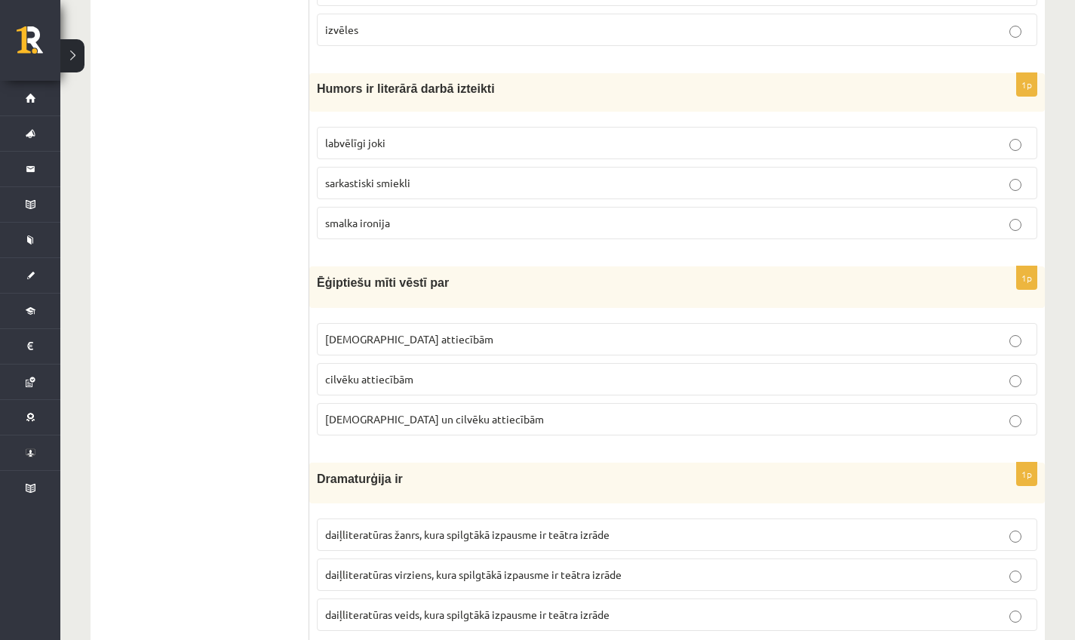
click at [395, 347] on p "Dievu attiecībām" at bounding box center [677, 339] width 704 height 16
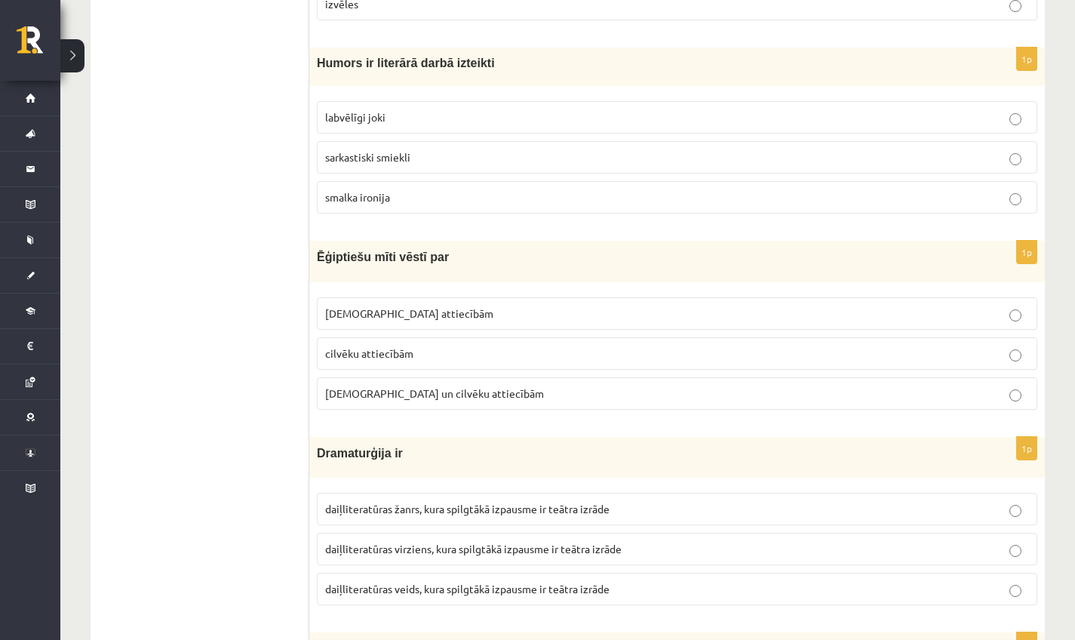
scroll to position [3487, 0]
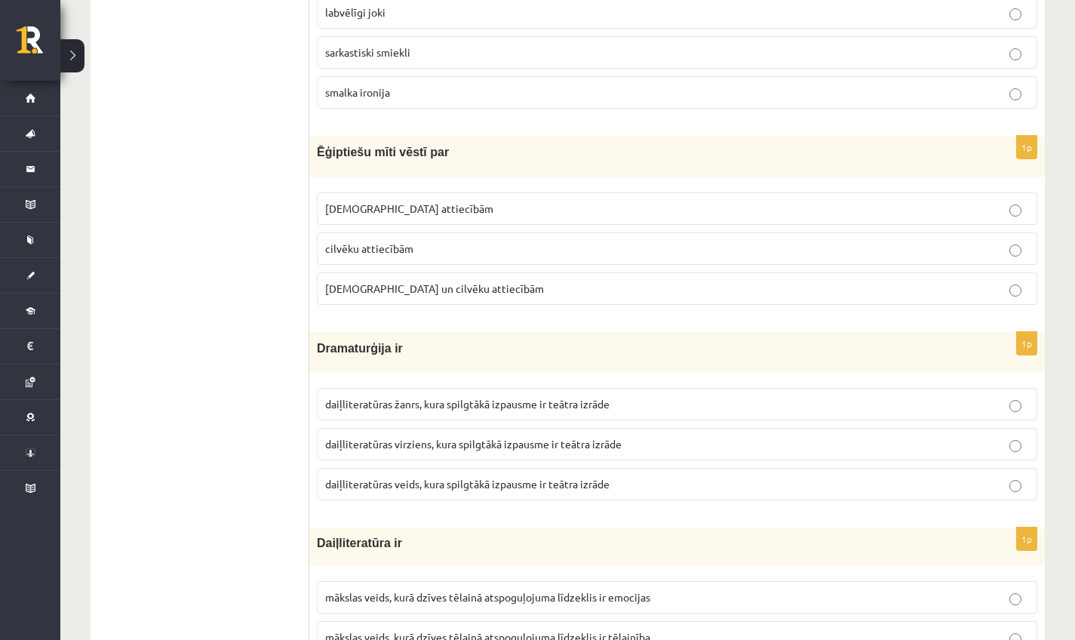
click at [375, 491] on span "daiļliteratūras veids, kura spilgtākā izpausme ir teātra izrāde" at bounding box center [467, 484] width 285 height 14
click at [365, 448] on span "daiļliteratūras virziens, kura spilgtākā izpausme ir teātra izrāde" at bounding box center [473, 444] width 297 height 14
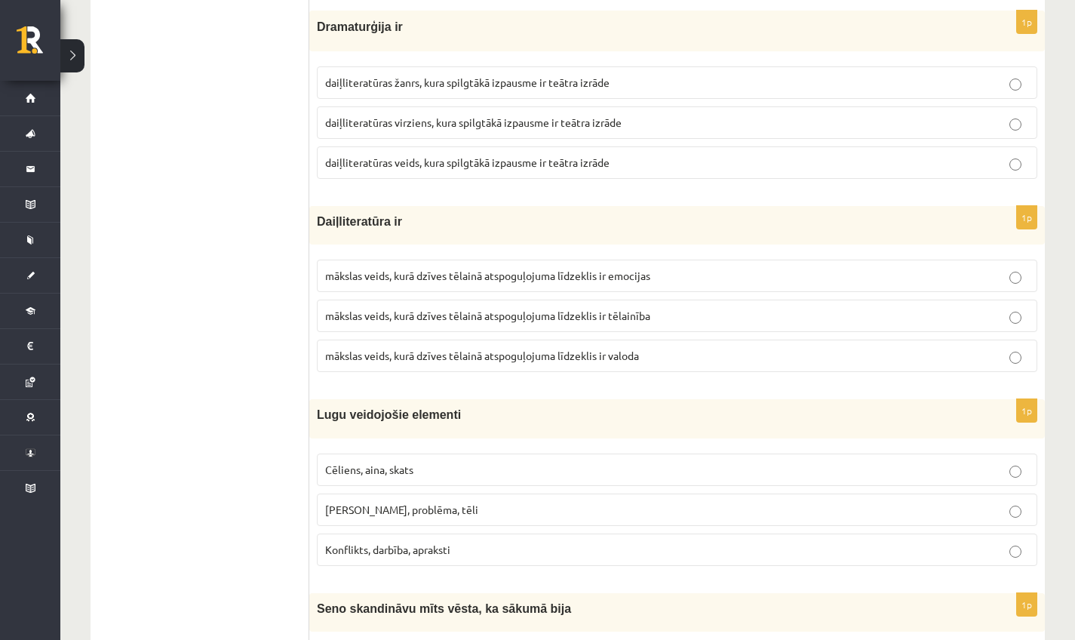
scroll to position [3812, 0]
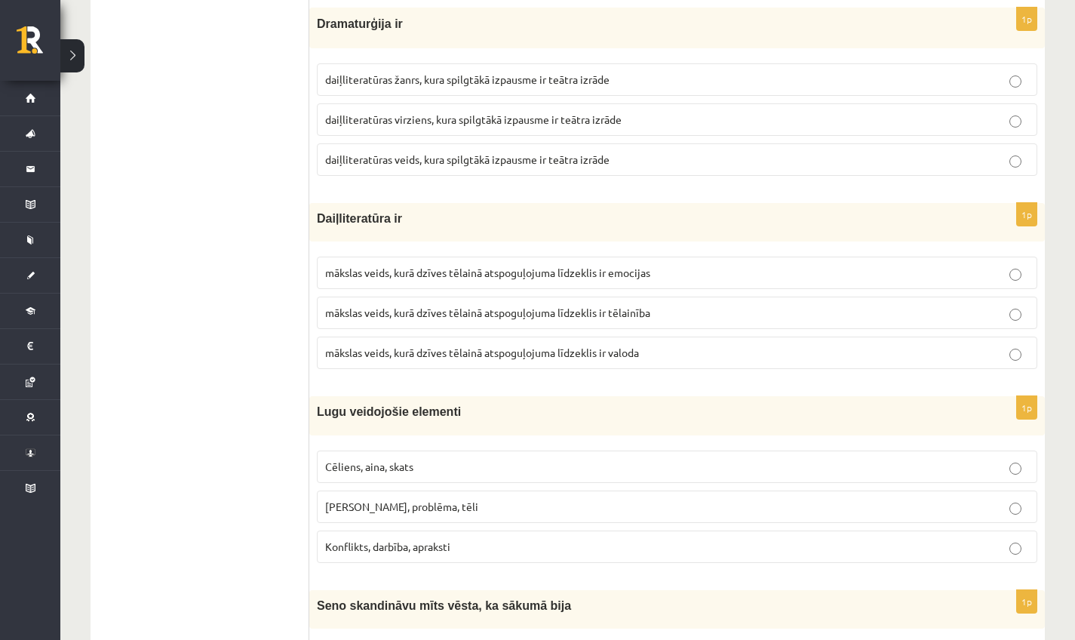
click at [430, 317] on span "mākslas veids, kurā dzīves tēlainā atspoguļojuma līdzeklis ir tēlainība" at bounding box center [487, 313] width 325 height 14
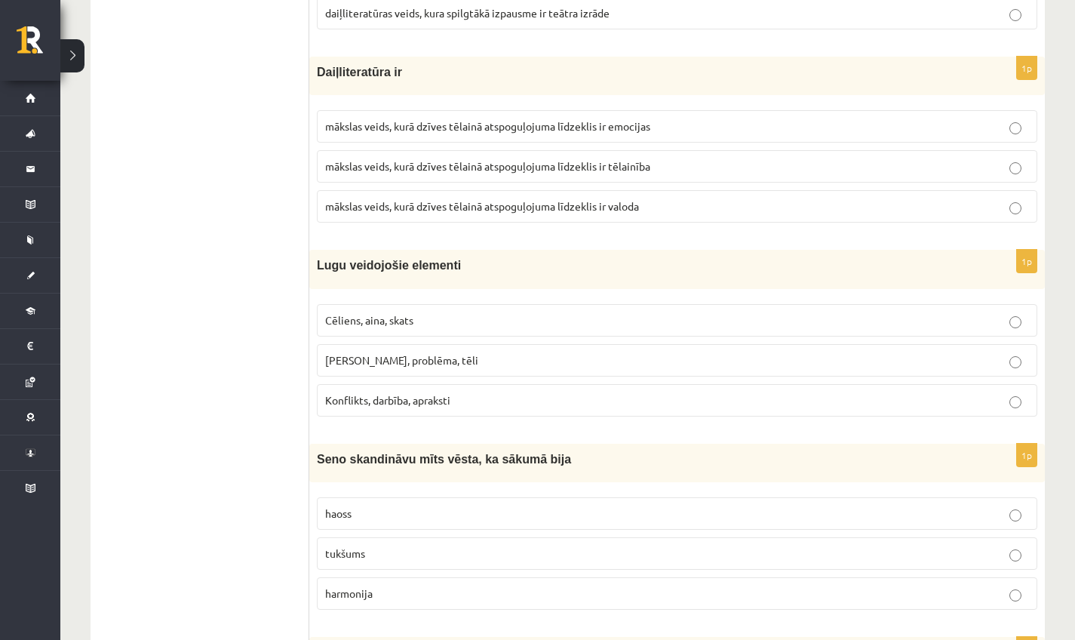
scroll to position [3961, 0]
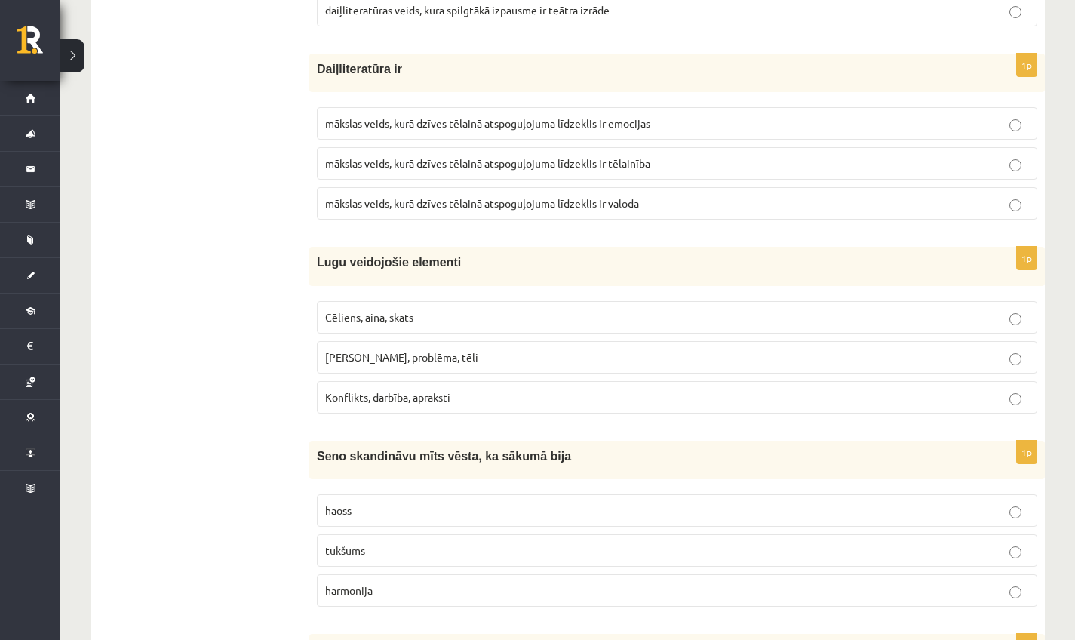
click at [429, 318] on p "Cēliens, aina, skats" at bounding box center [677, 317] width 704 height 16
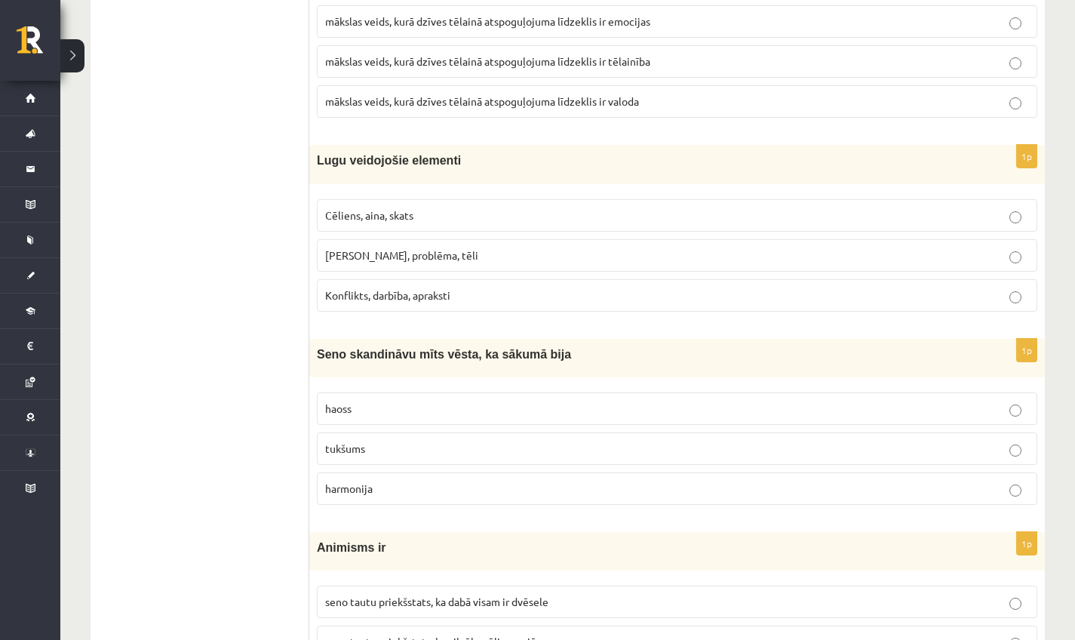
scroll to position [4066, 0]
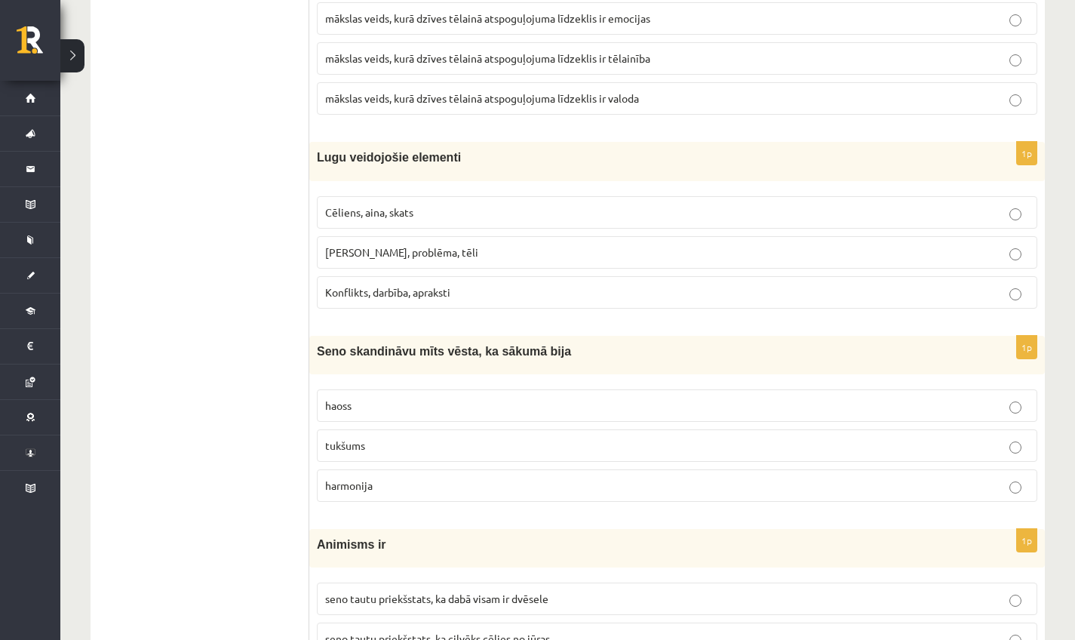
click at [417, 451] on p "tukšums" at bounding box center [677, 446] width 704 height 16
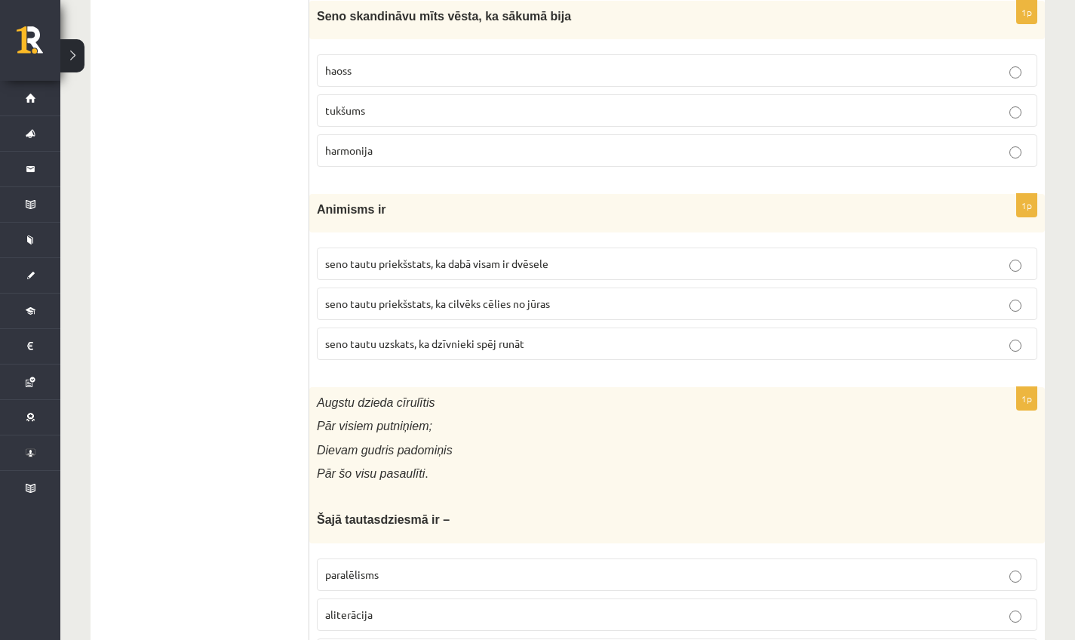
scroll to position [4372, 0]
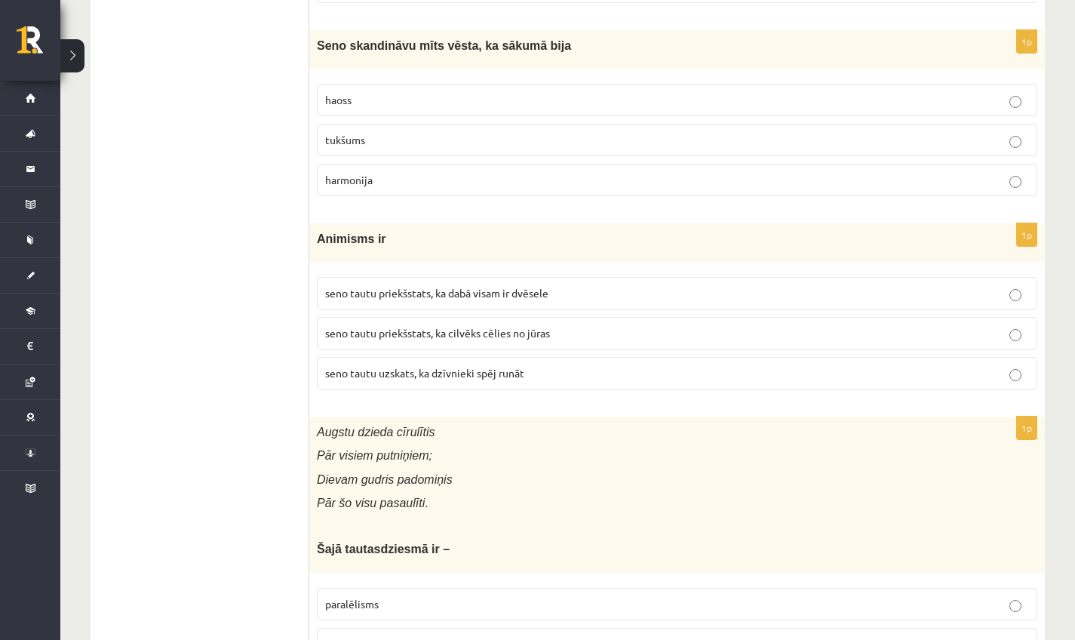
click at [467, 337] on span "seno tautu priekšstats, ka cilvēks cēlies no jūras" at bounding box center [437, 333] width 225 height 14
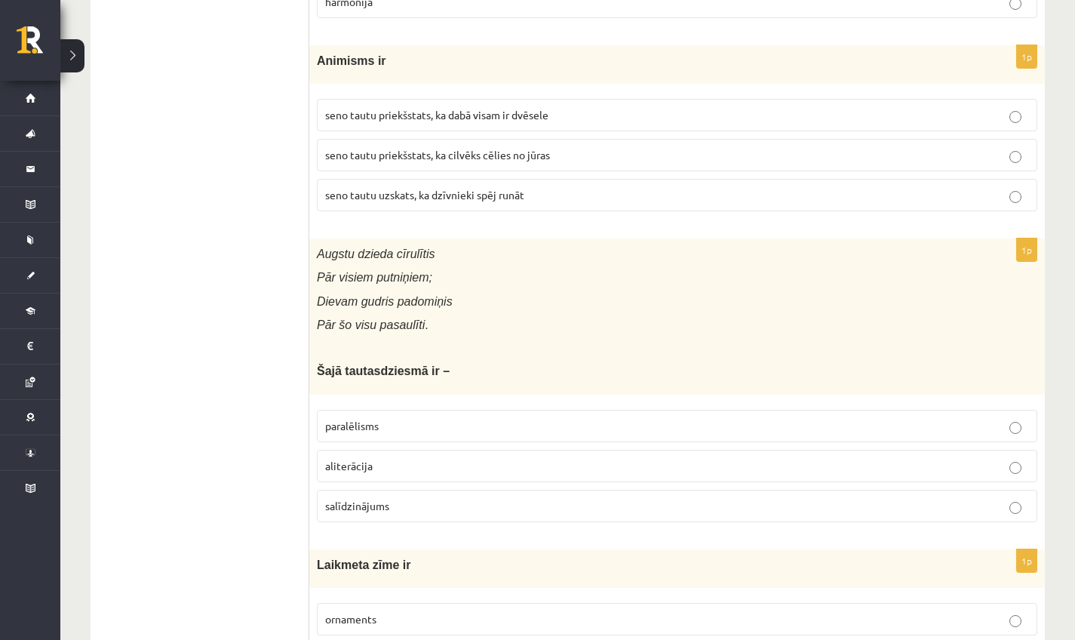
scroll to position [4553, 0]
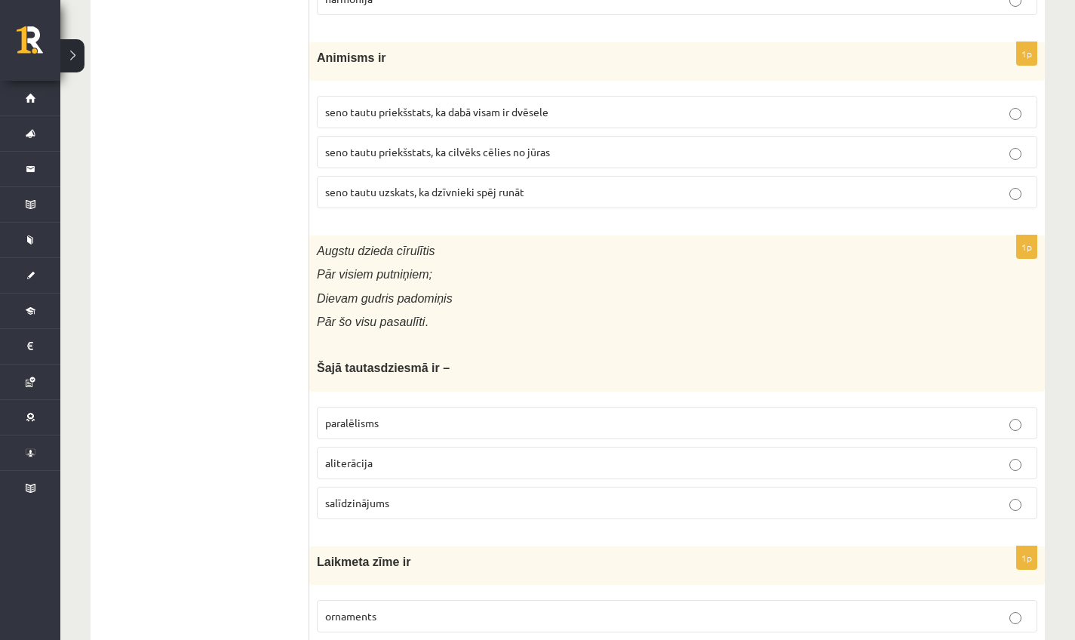
click at [384, 465] on p "aliterācija" at bounding box center [677, 463] width 704 height 16
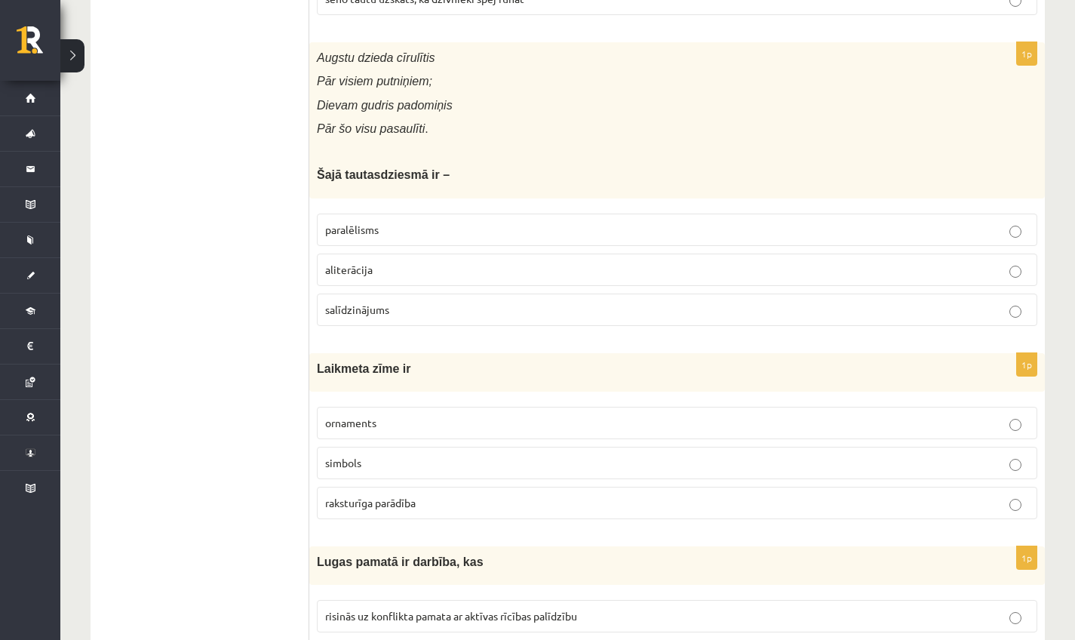
scroll to position [4793, 0]
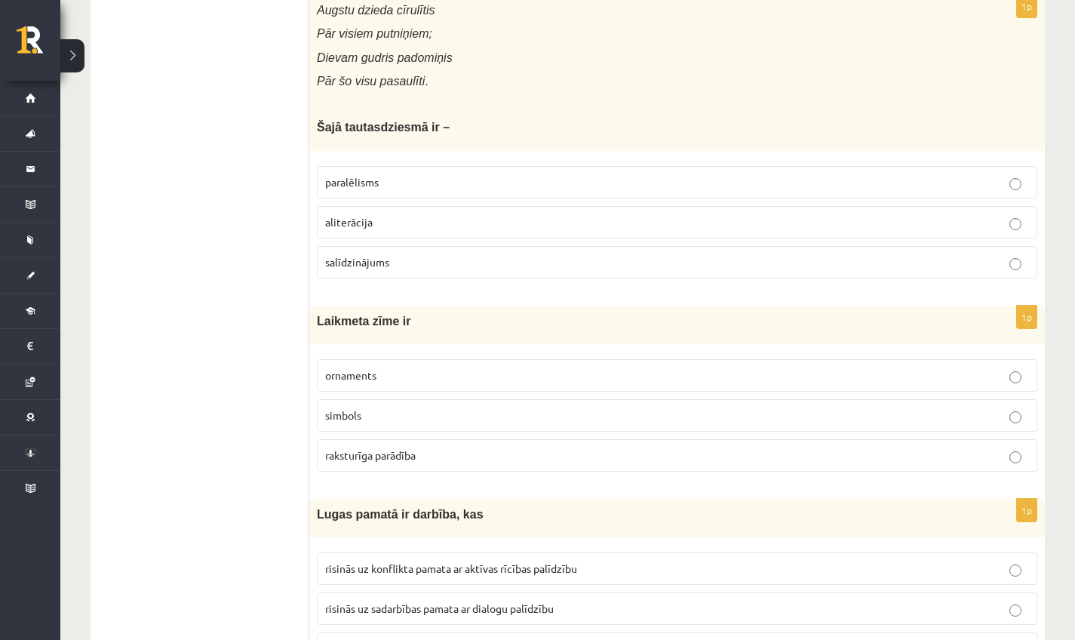
click at [365, 431] on label "simbols" at bounding box center [677, 415] width 721 height 32
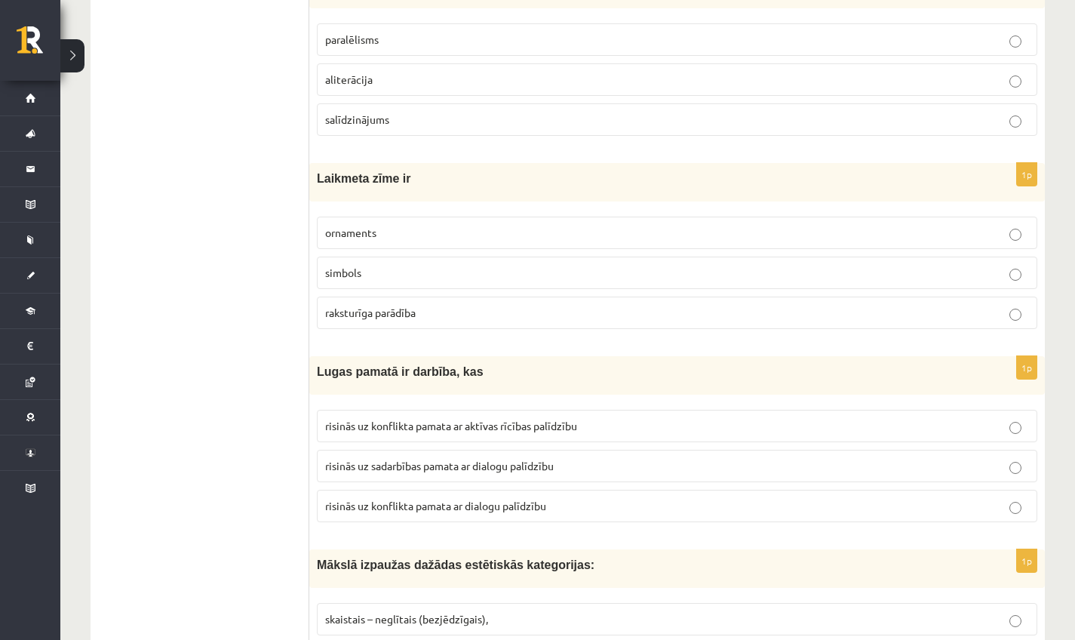
scroll to position [4939, 0]
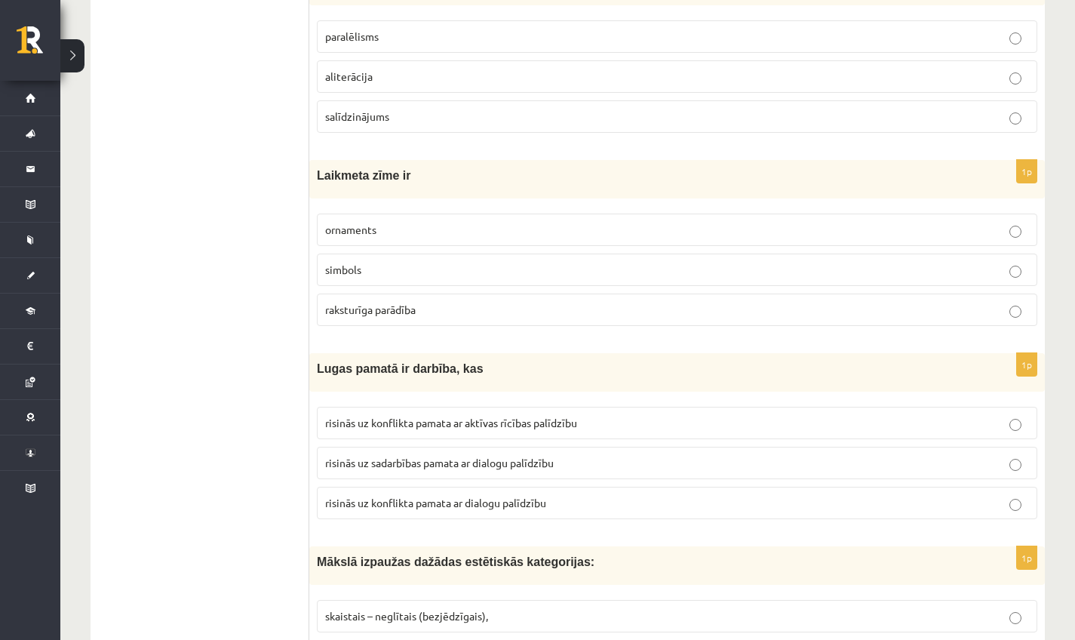
click at [479, 509] on span "risinās uz konflikta pamata ar dialogu palīdzību" at bounding box center [435, 503] width 221 height 14
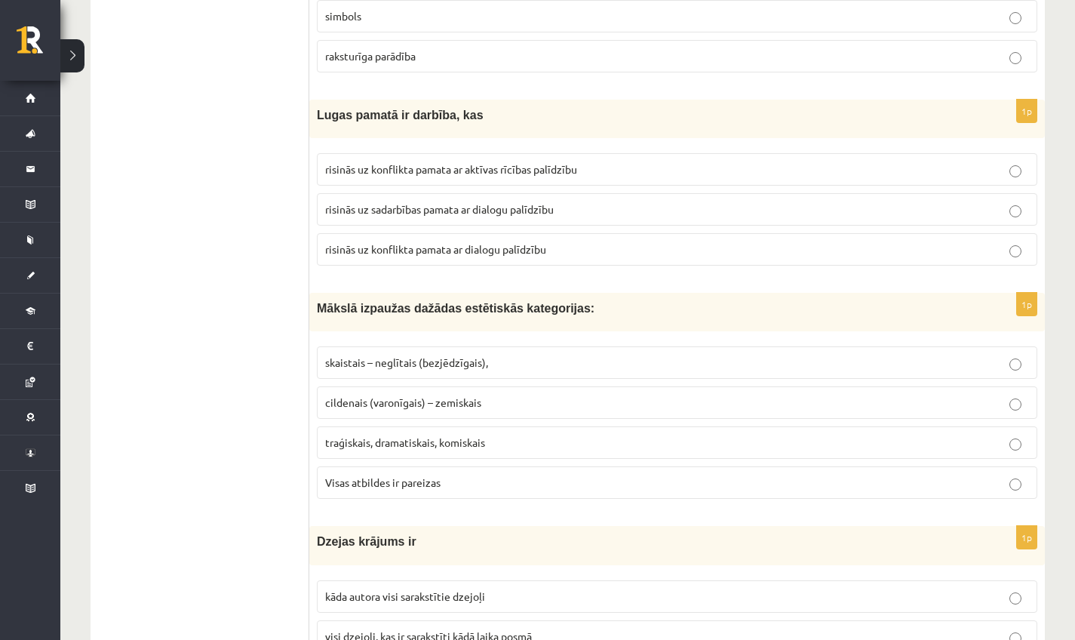
scroll to position [5293, 0]
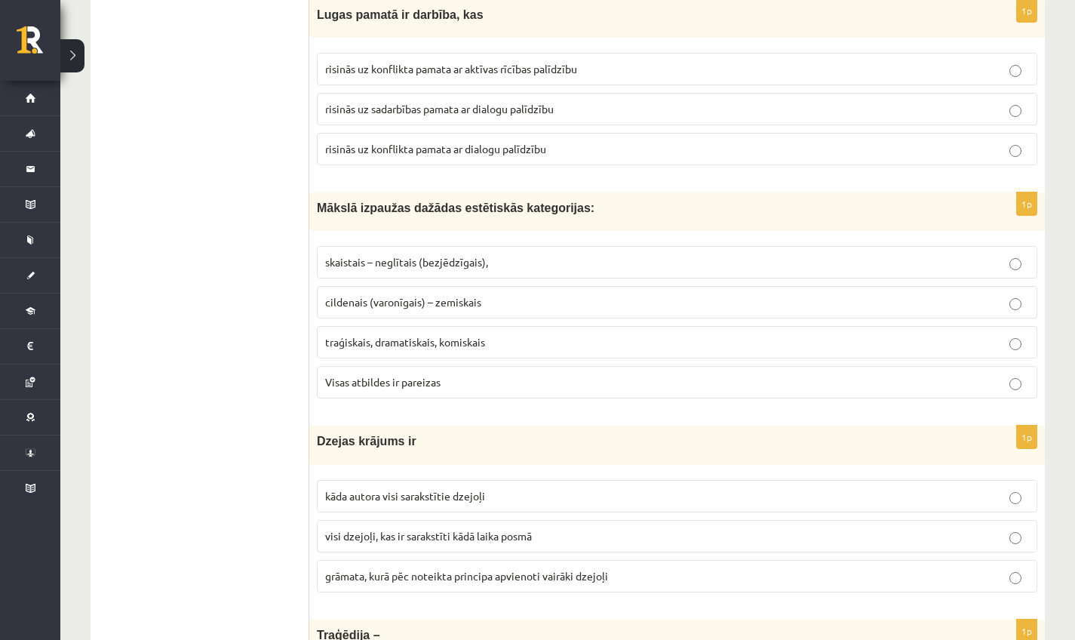
click at [410, 389] on span "Visas atbildes ir pareizas" at bounding box center [382, 382] width 115 height 14
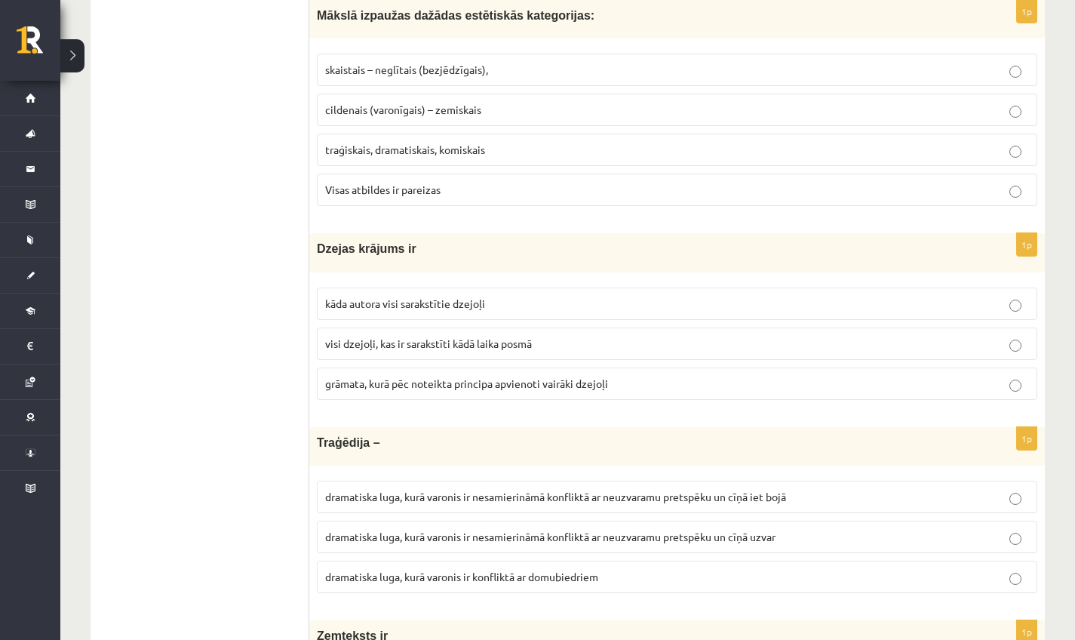
scroll to position [5489, 0]
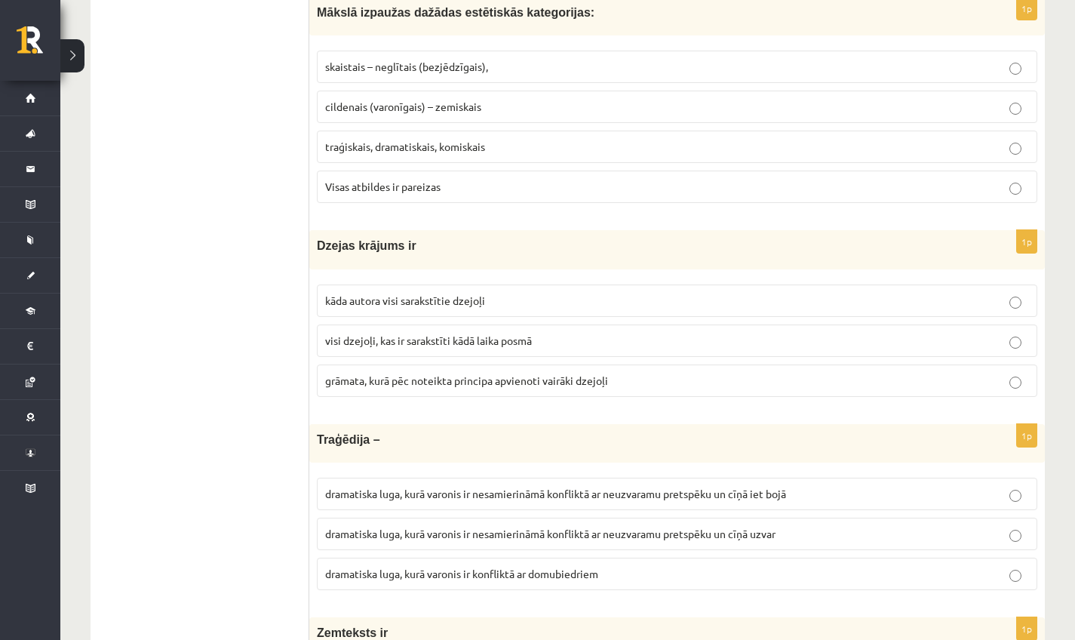
click at [358, 340] on p "visi dzejoļi, kas ir sarakstīti kādā laika posmā" at bounding box center [677, 341] width 704 height 16
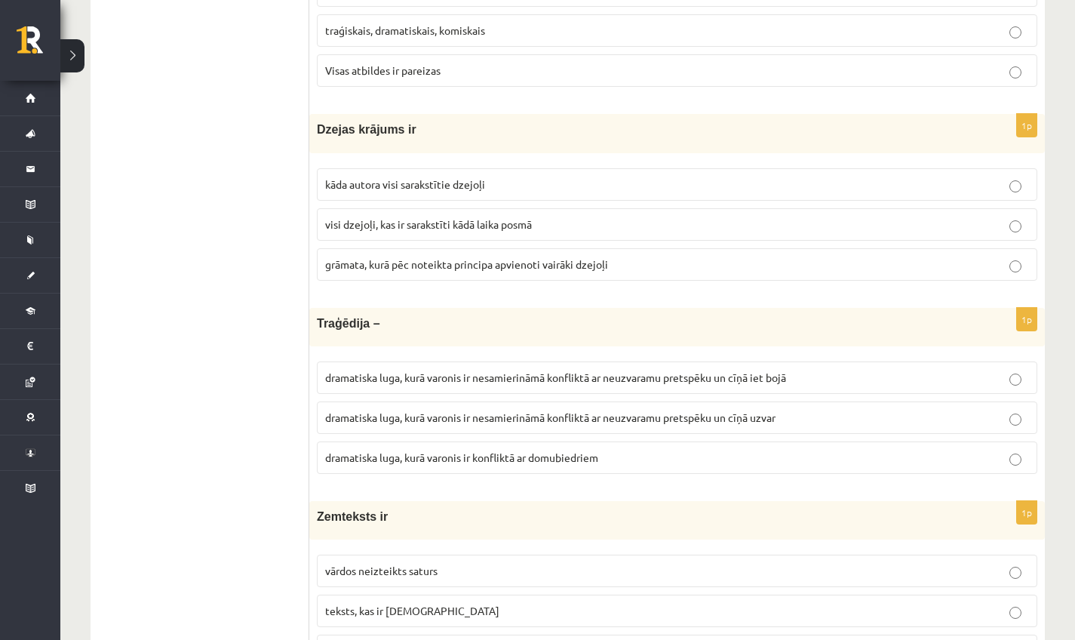
scroll to position [5639, 0]
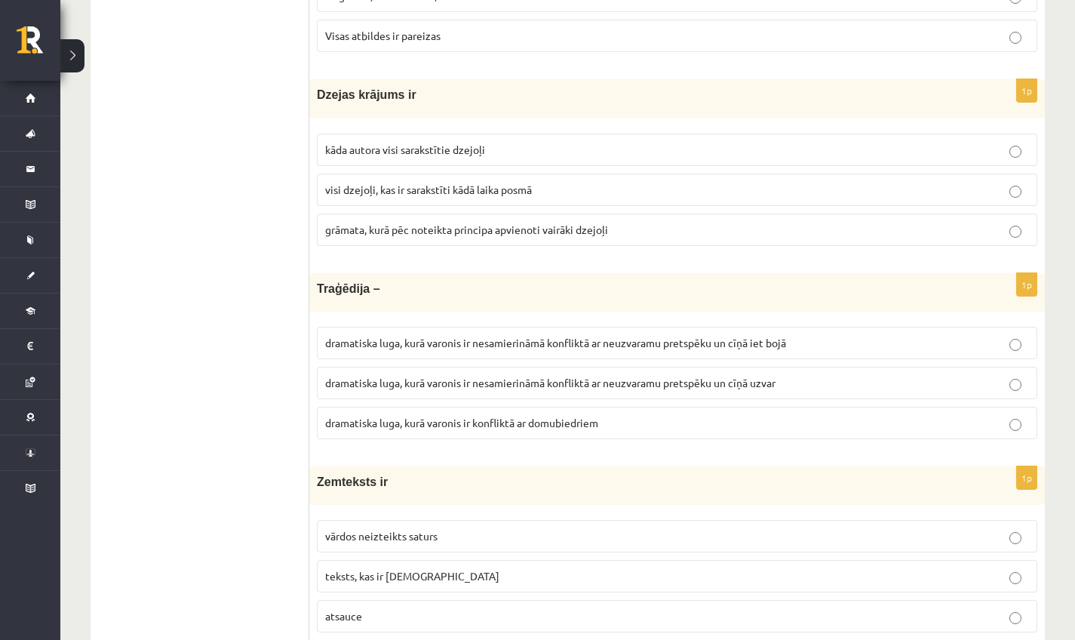
click at [419, 343] on p "dramatiska luga, kurā varonis ir nesamierināmā konfliktā ar neuzvaramu pretspēk…" at bounding box center [677, 343] width 704 height 16
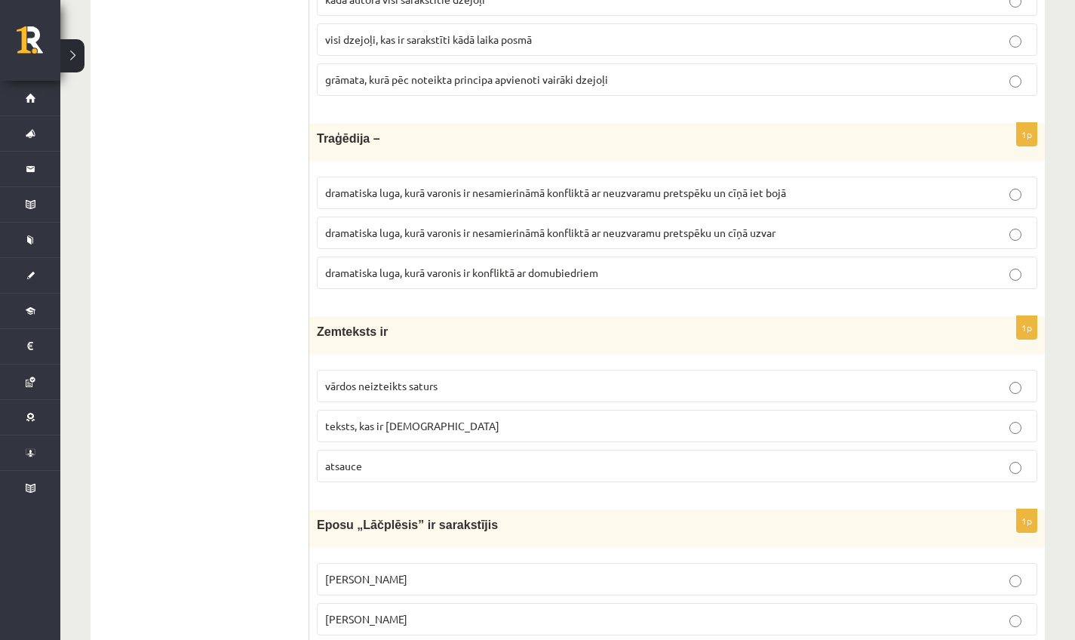
scroll to position [5793, 0]
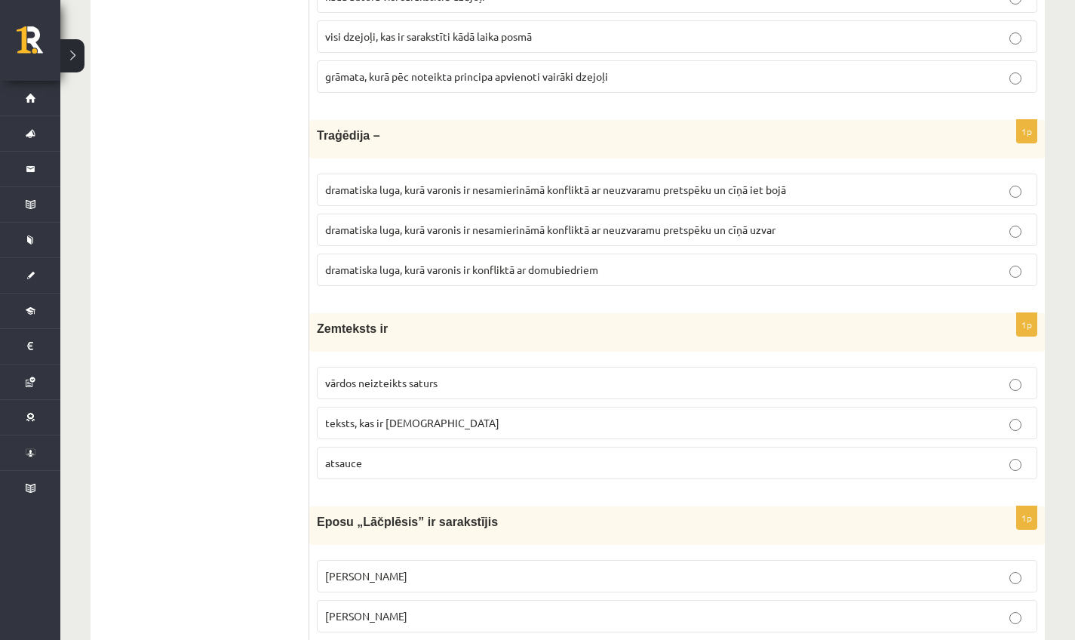
click at [426, 389] on span "vārdos neizteikts saturs" at bounding box center [381, 383] width 112 height 14
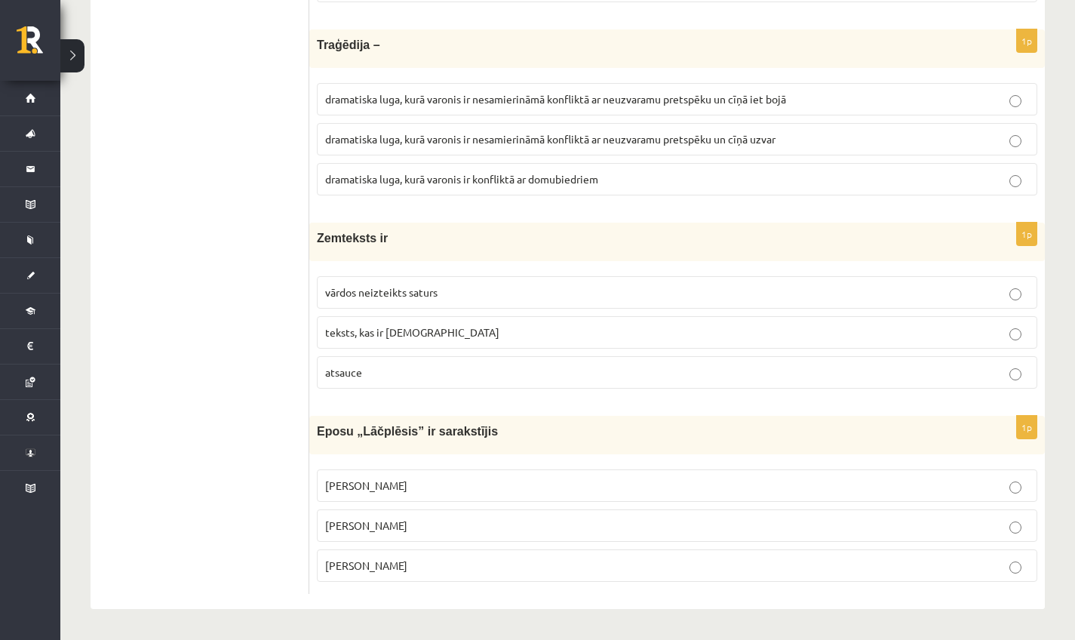
scroll to position [5892, 0]
click at [417, 525] on p "Andrejs Pumpurs" at bounding box center [677, 526] width 704 height 16
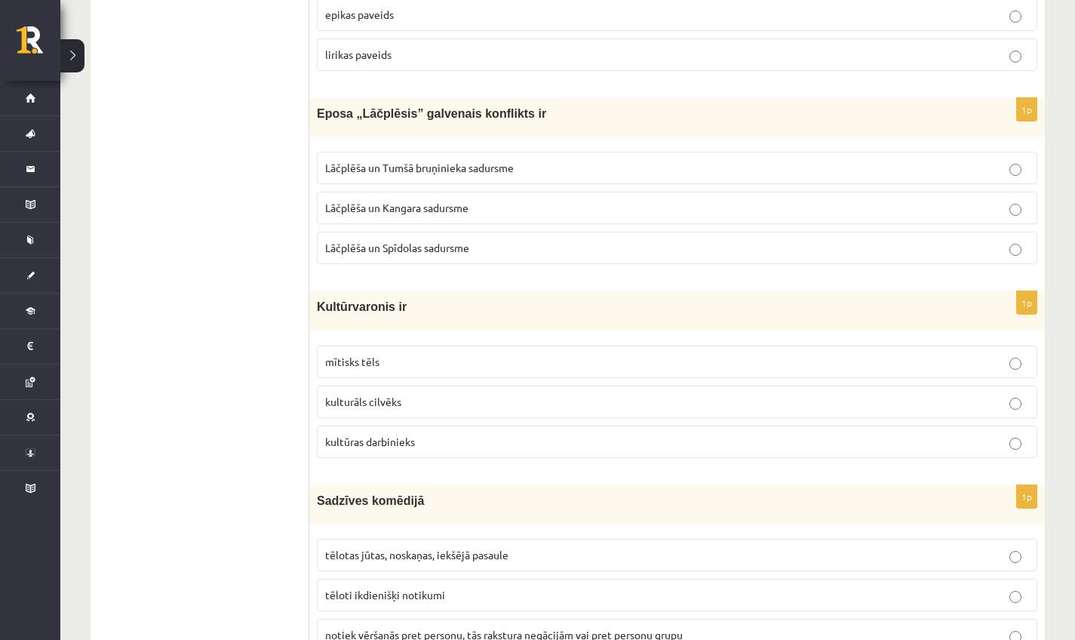
scroll to position [0, 0]
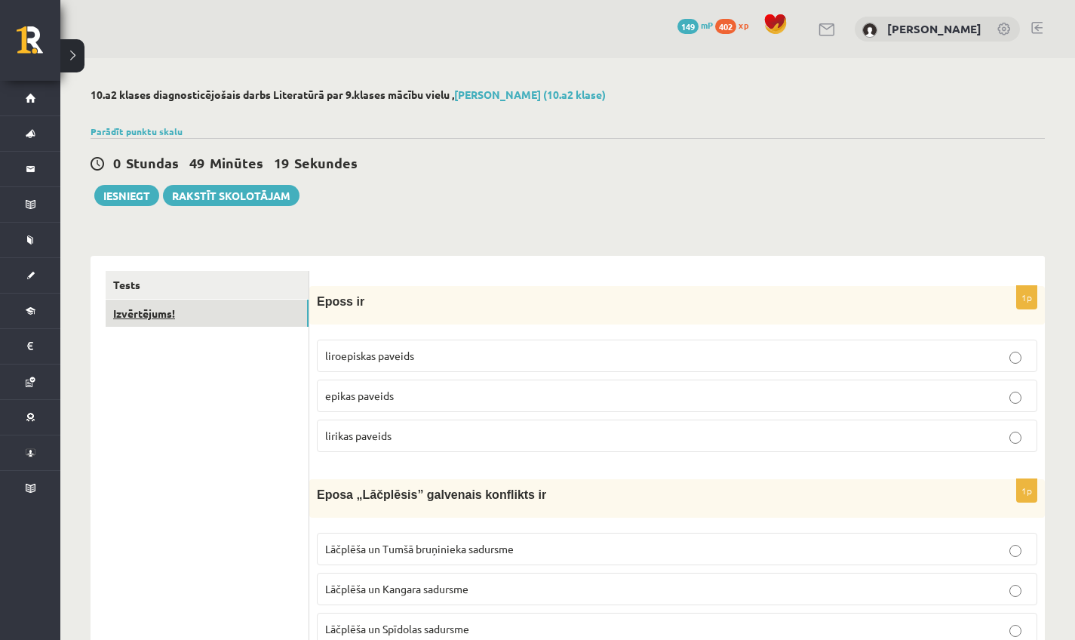
click at [177, 324] on link "Izvērtējums!" at bounding box center [207, 314] width 203 height 28
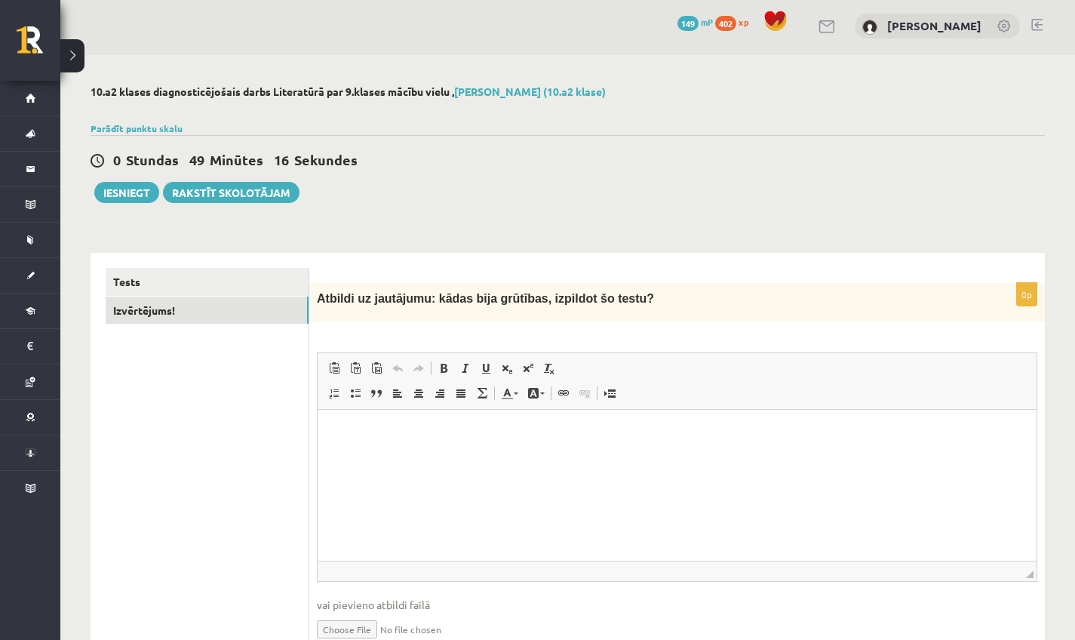
scroll to position [17, 0]
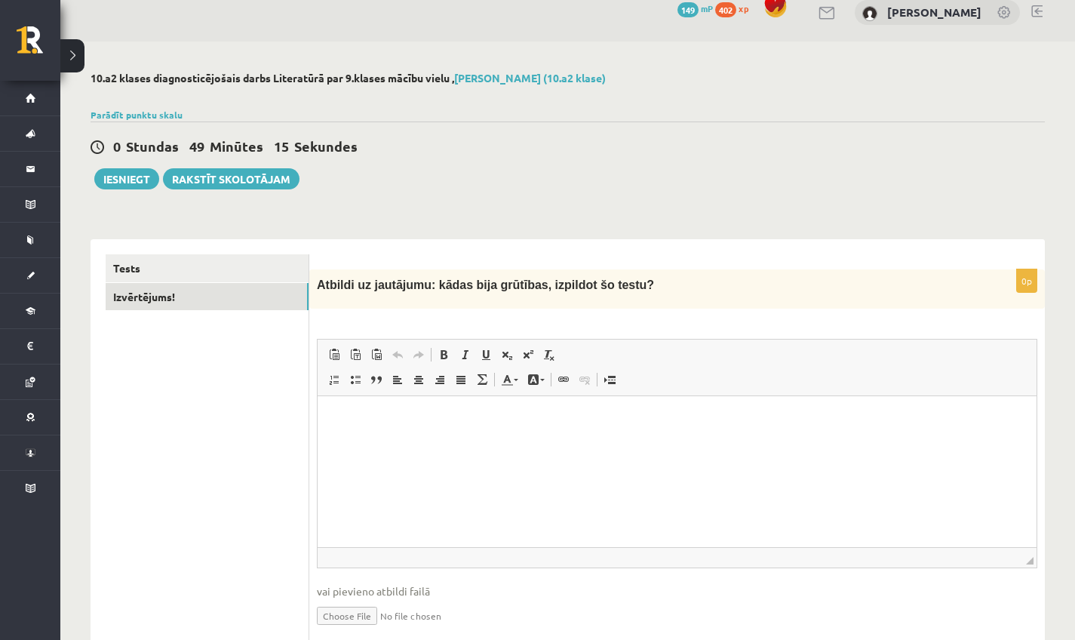
click at [428, 442] on html at bounding box center [677, 419] width 719 height 46
click at [681, 417] on p "**********" at bounding box center [677, 418] width 689 height 15
click at [668, 418] on p "**********" at bounding box center [677, 418] width 689 height 15
click at [670, 418] on p "**********" at bounding box center [677, 418] width 689 height 15
click at [674, 420] on p "**********" at bounding box center [677, 418] width 689 height 15
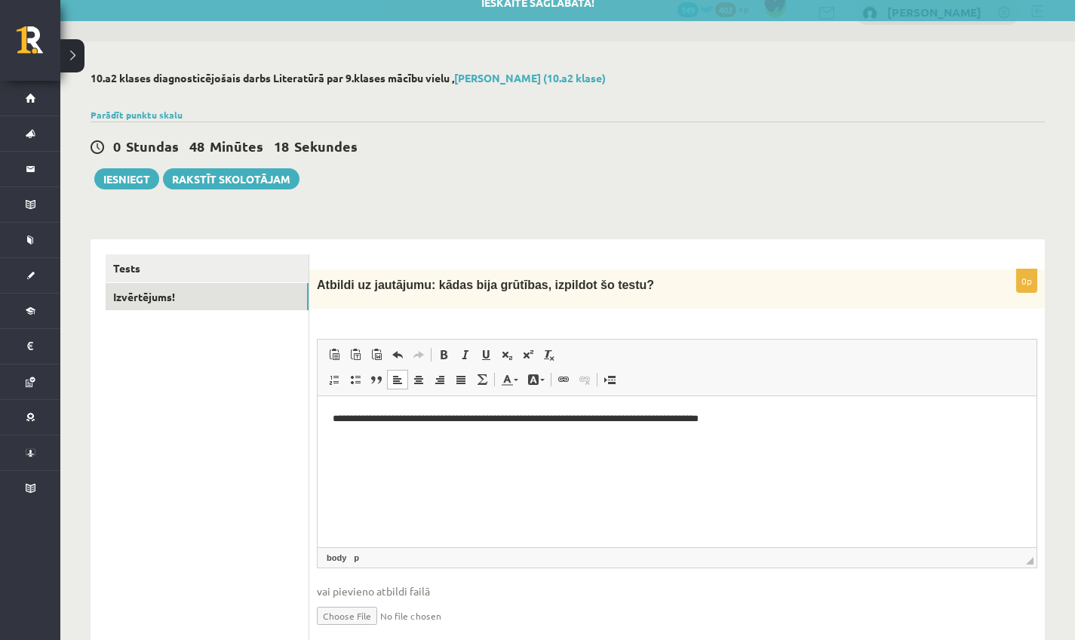
click at [724, 422] on p "**********" at bounding box center [677, 418] width 689 height 15
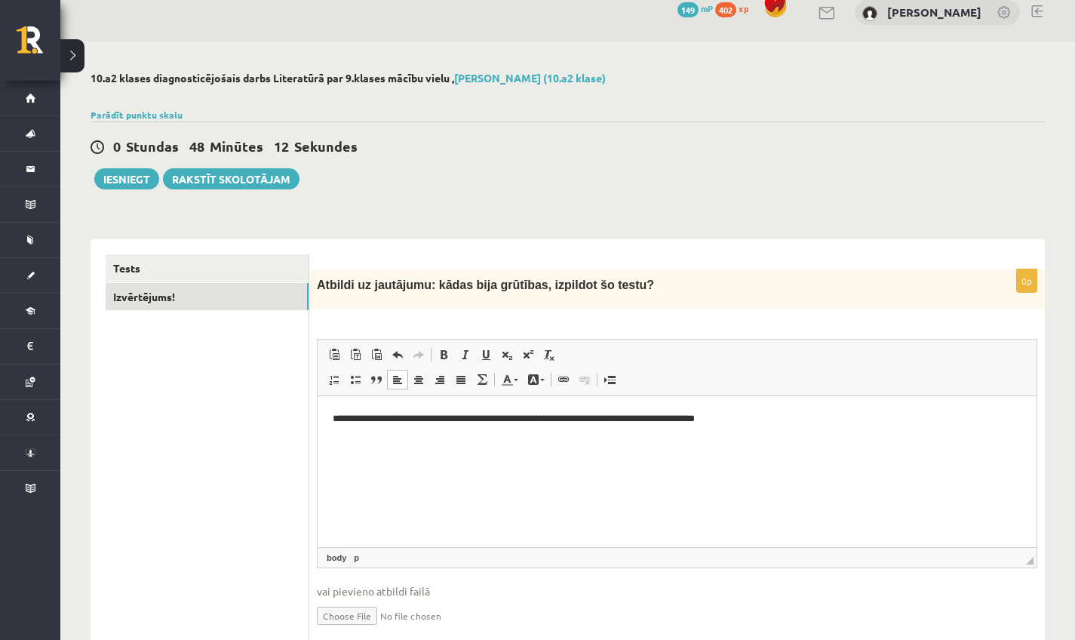
drag, startPoint x: 724, startPoint y: 418, endPoint x: 756, endPoint y: 406, distance: 34.6
click at [727, 417] on p "**********" at bounding box center [677, 418] width 689 height 15
click at [527, 423] on p "**********" at bounding box center [677, 418] width 689 height 15
click at [481, 422] on p "**********" at bounding box center [677, 418] width 689 height 15
click at [417, 417] on p "**********" at bounding box center [677, 418] width 689 height 15
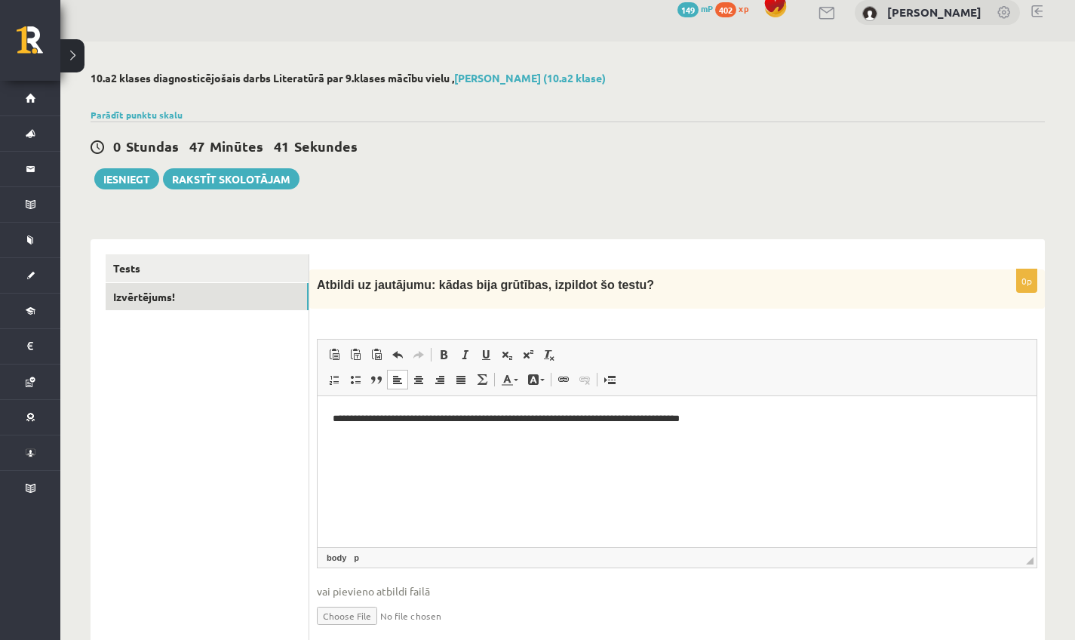
click at [489, 422] on p "**********" at bounding box center [677, 418] width 689 height 15
click at [646, 423] on p "**********" at bounding box center [677, 418] width 689 height 15
drag, startPoint x: 730, startPoint y: 421, endPoint x: 785, endPoint y: 438, distance: 57.5
click at [734, 421] on p "**********" at bounding box center [677, 418] width 689 height 15
click at [743, 415] on p "**********" at bounding box center [677, 418] width 689 height 15
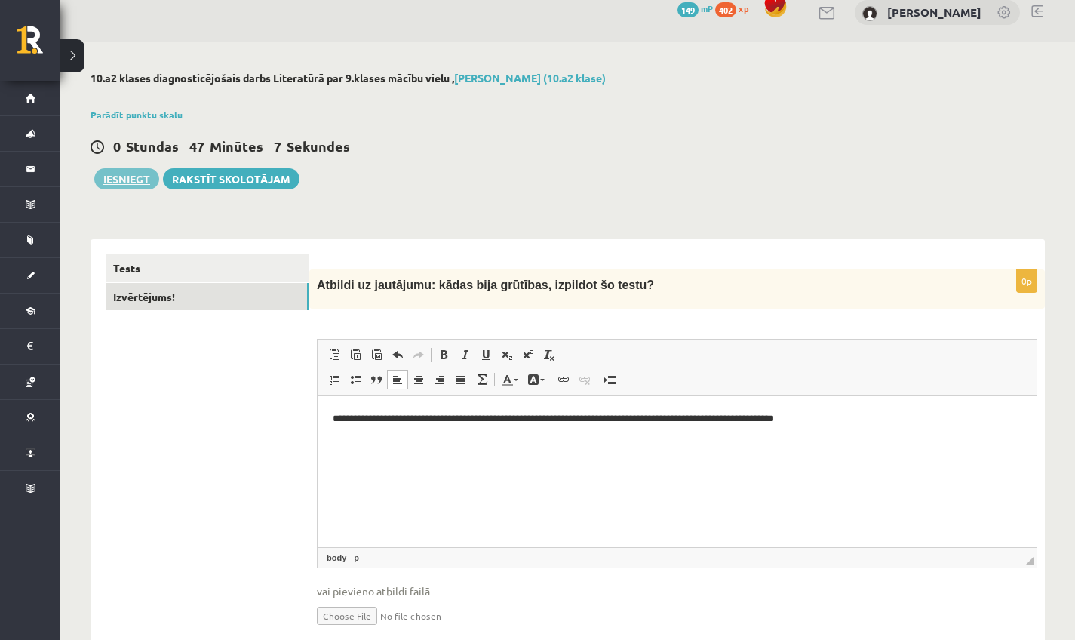
click at [105, 174] on button "Iesniegt" at bounding box center [126, 178] width 65 height 21
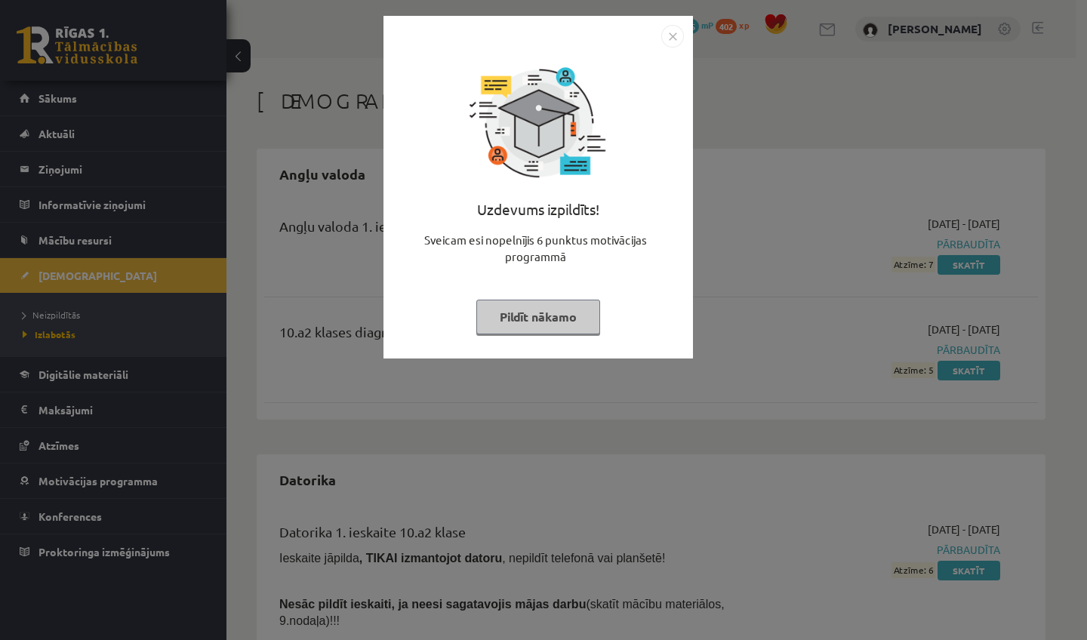
click at [556, 315] on button "Pildīt nākamo" at bounding box center [538, 317] width 124 height 35
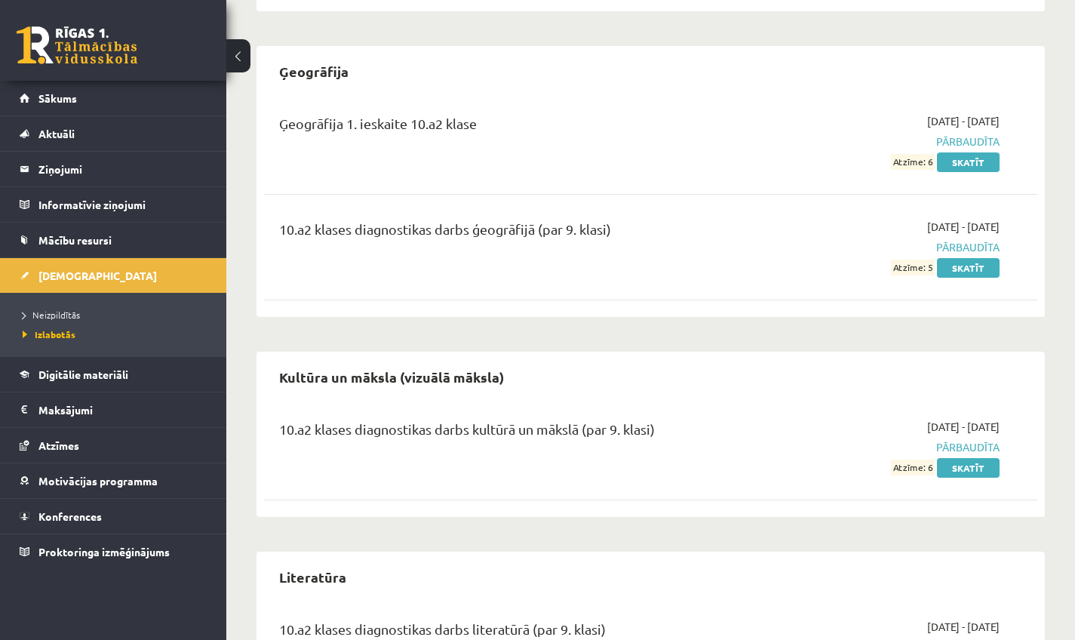
scroll to position [1104, 0]
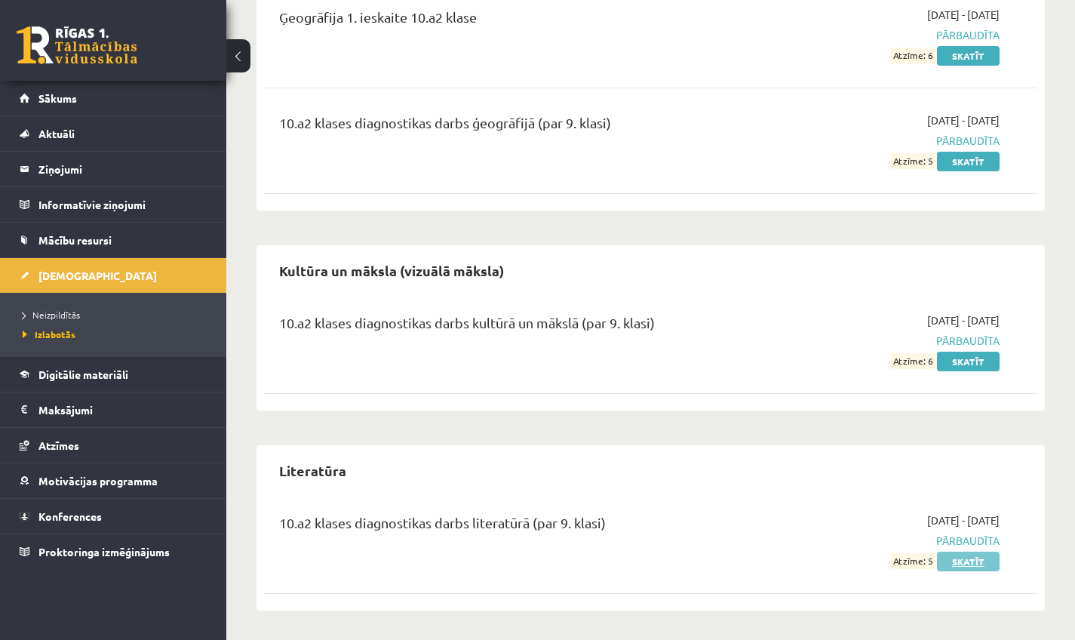
click at [976, 558] on link "Skatīt" at bounding box center [968, 562] width 63 height 20
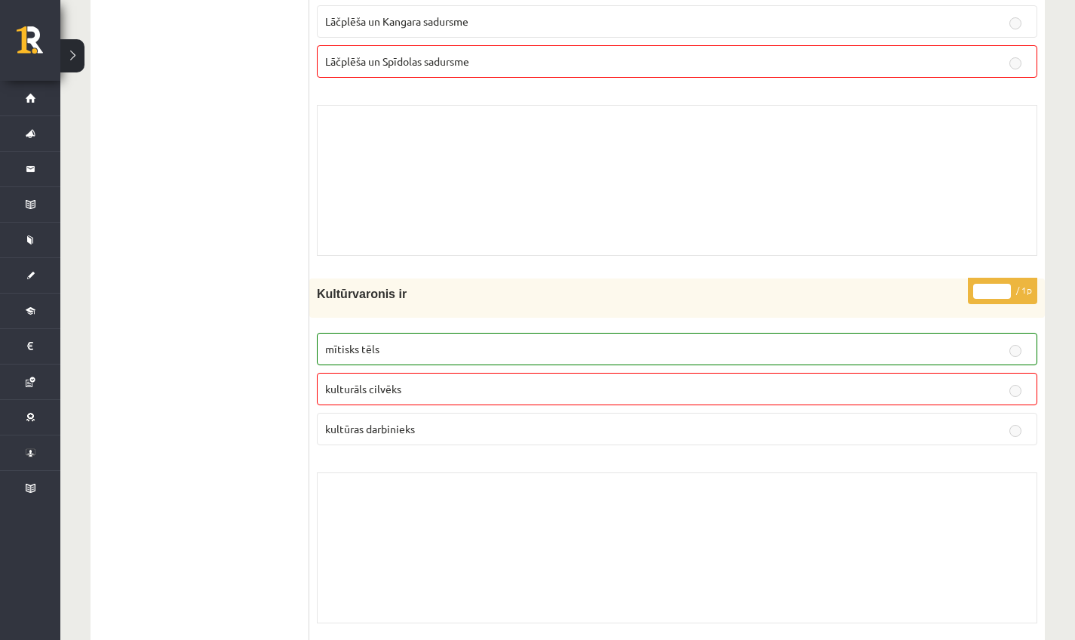
scroll to position [715, 0]
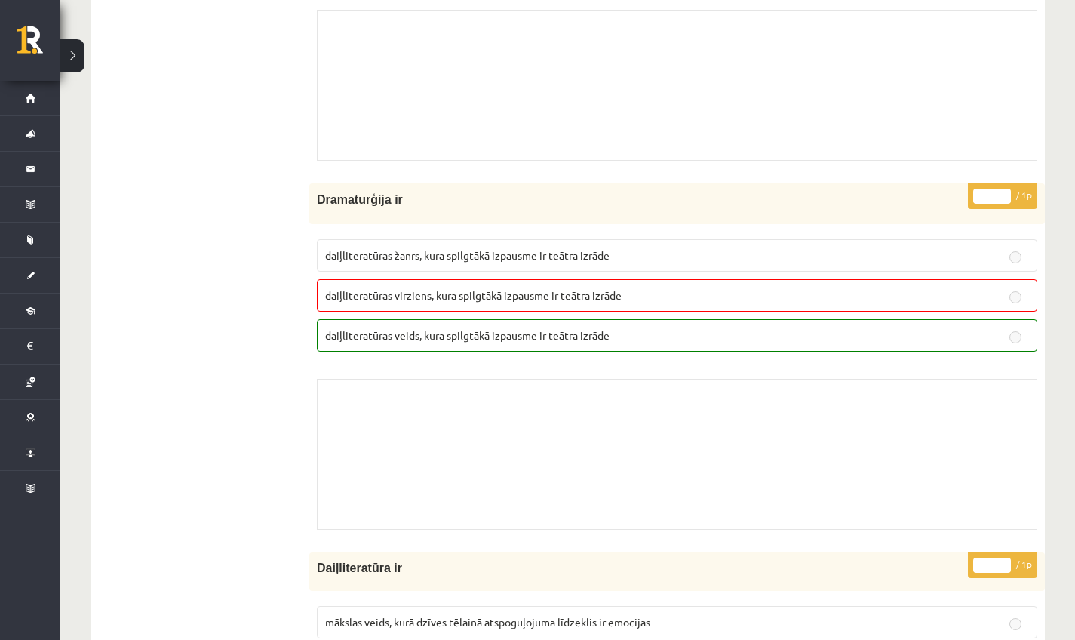
scroll to position [6560, 0]
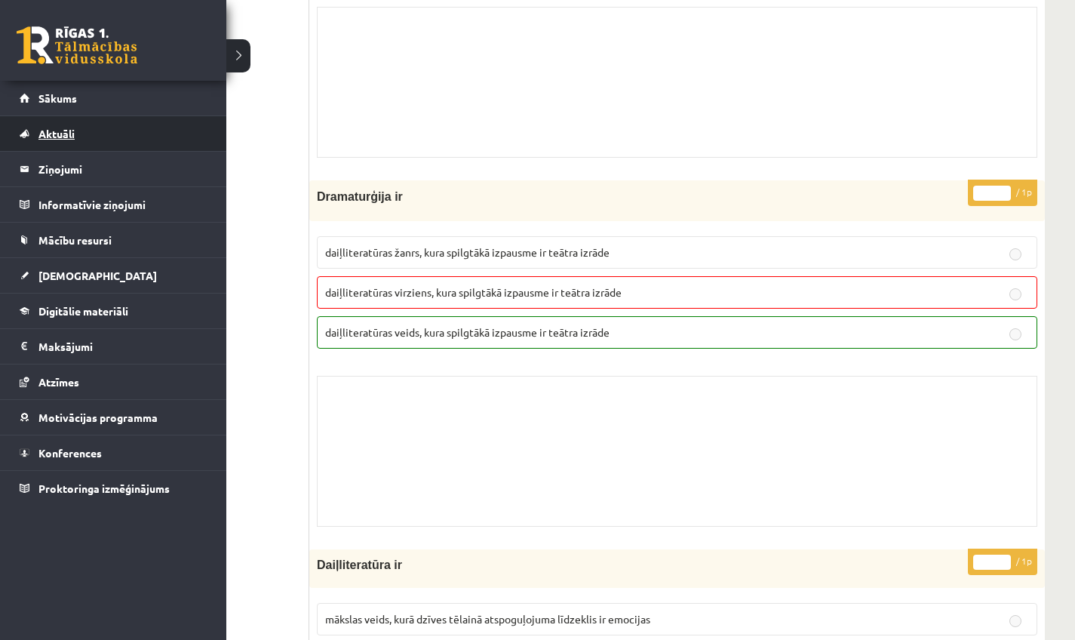
click at [33, 121] on link "Aktuāli" at bounding box center [114, 133] width 188 height 35
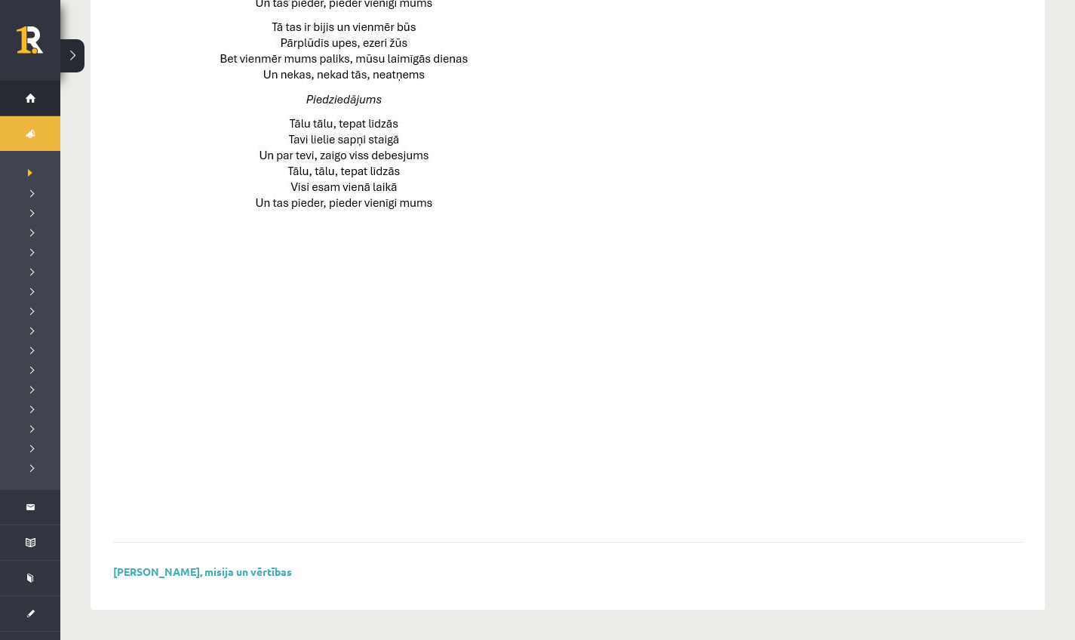
scroll to position [1001, 0]
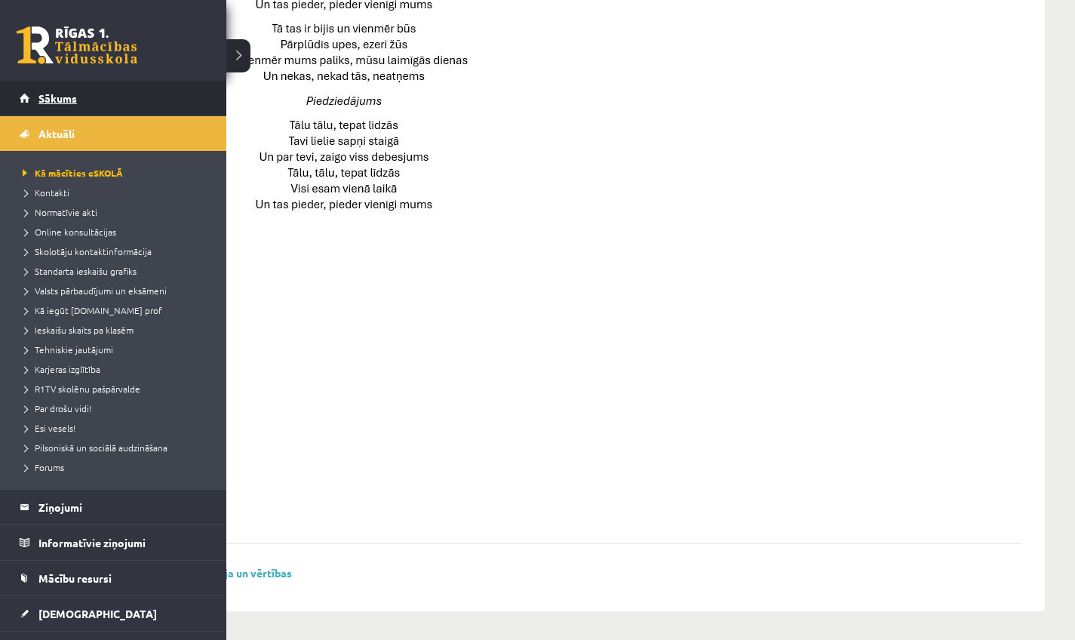
click at [35, 109] on link "Sākums" at bounding box center [114, 98] width 188 height 35
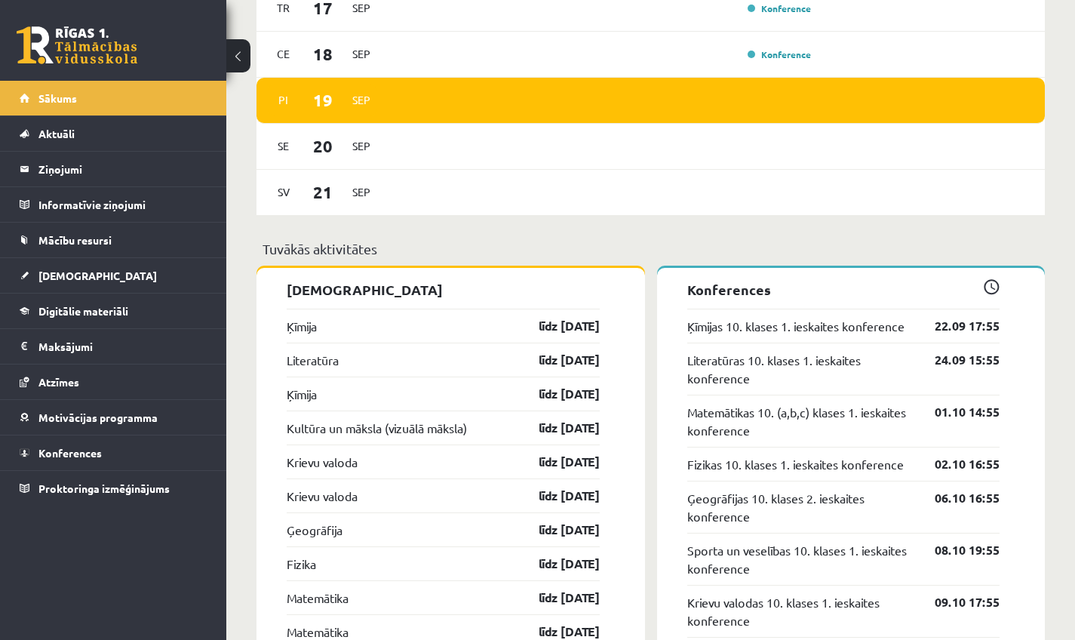
scroll to position [1148, 0]
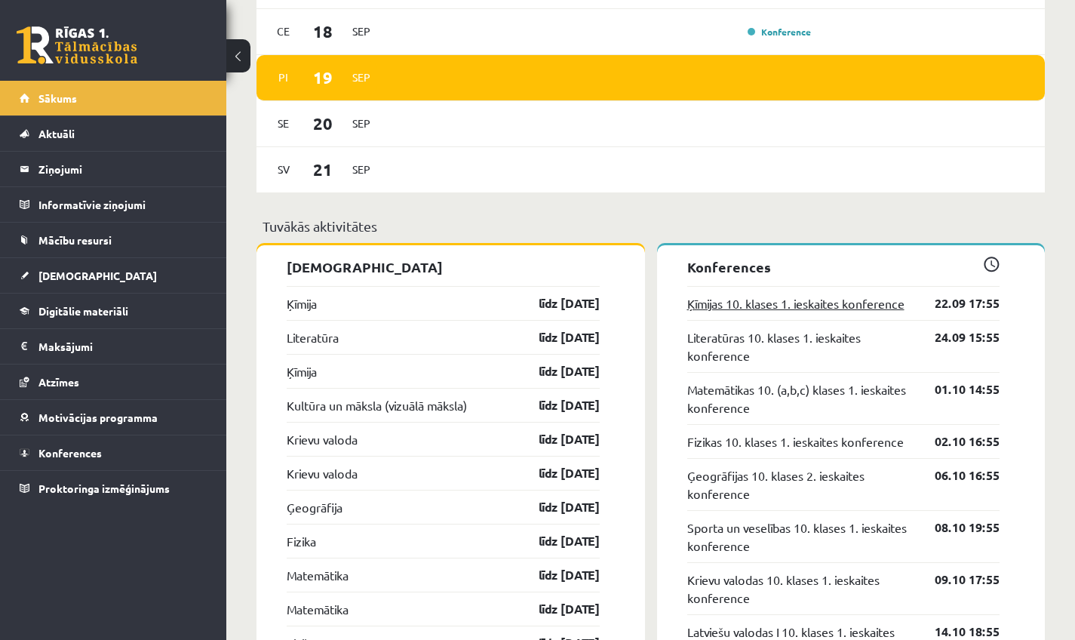
click at [721, 310] on link "Ķīmijas 10. klases 1. ieskaites konference" at bounding box center [795, 303] width 217 height 18
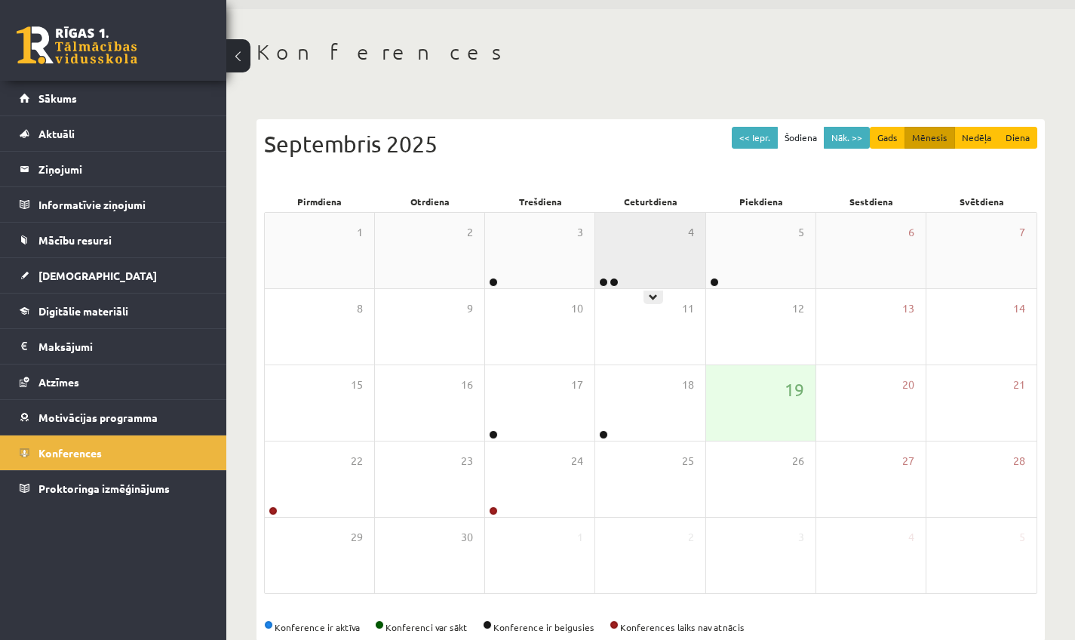
scroll to position [52, 0]
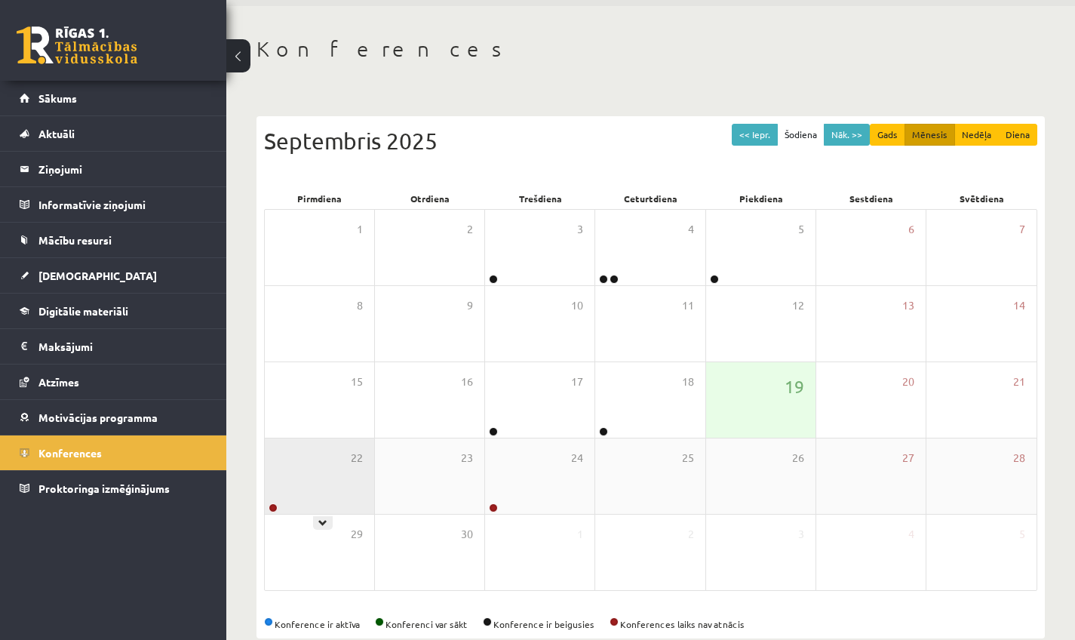
click at [317, 475] on div "22" at bounding box center [319, 475] width 109 height 75
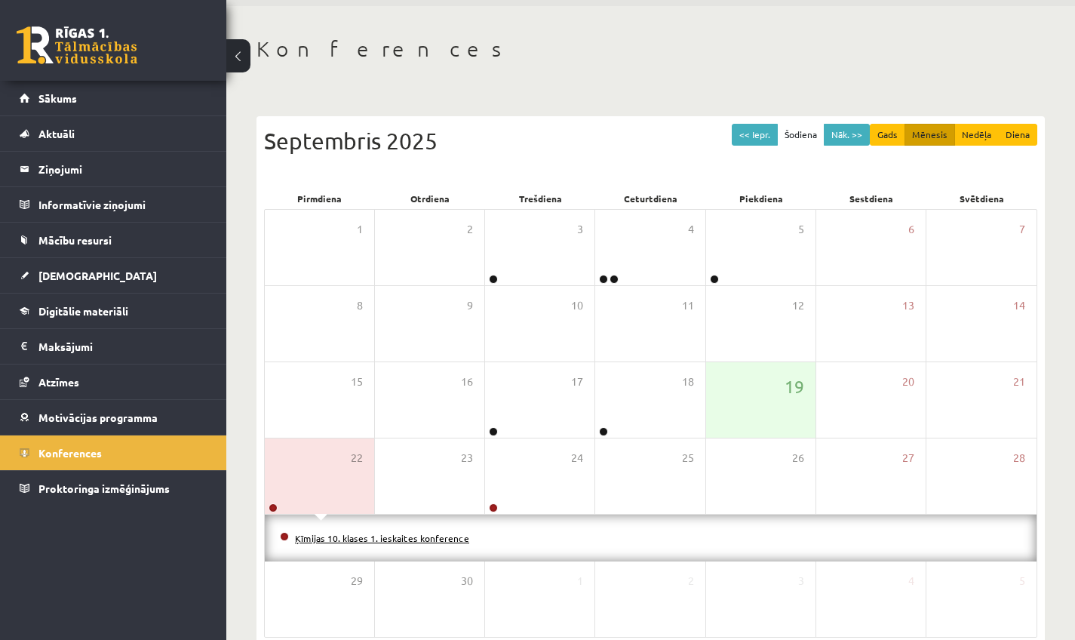
click at [433, 536] on link "Ķīmijas 10. klases 1. ieskaites konference" at bounding box center [382, 538] width 174 height 12
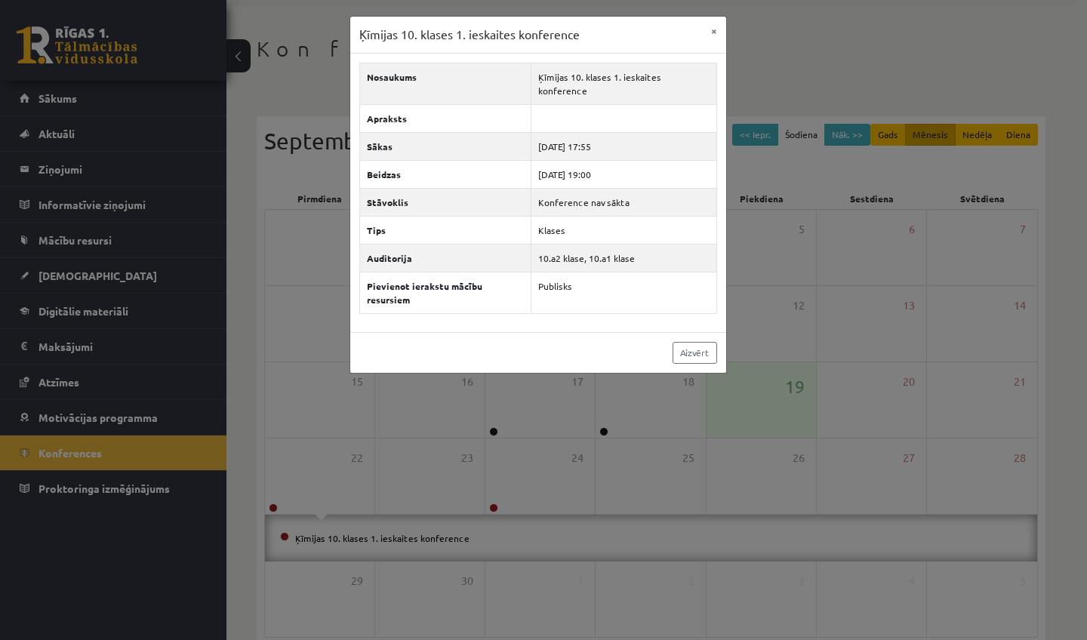
click at [957, 469] on div "Ķīmijas 10. klases 1. ieskaites konference × Nosaukums Ķīmijas 10. klases 1. ie…" at bounding box center [543, 320] width 1087 height 640
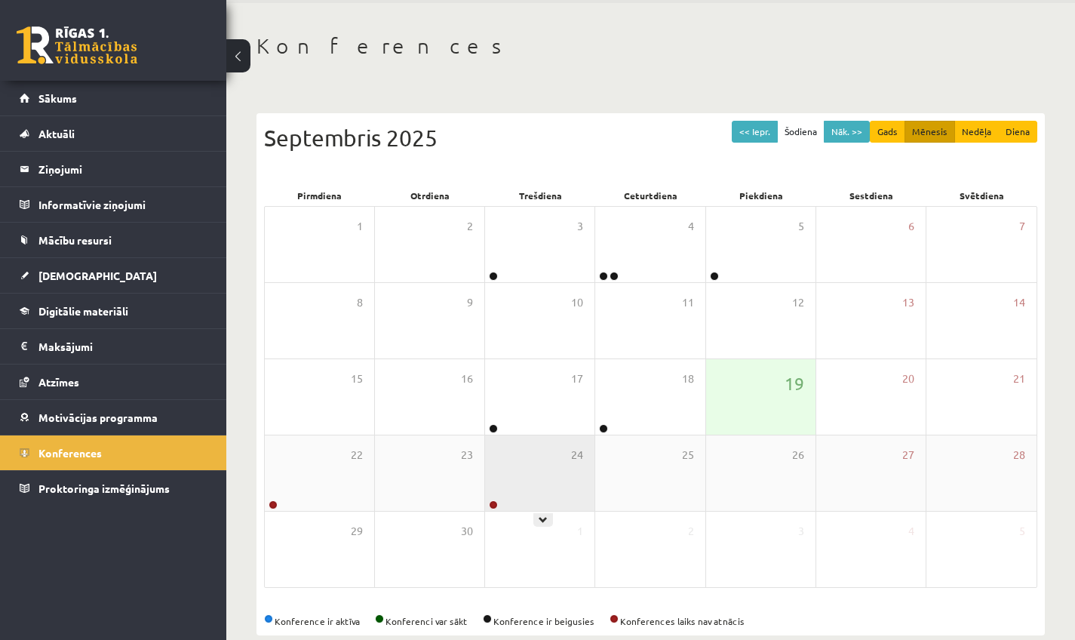
scroll to position [81, 0]
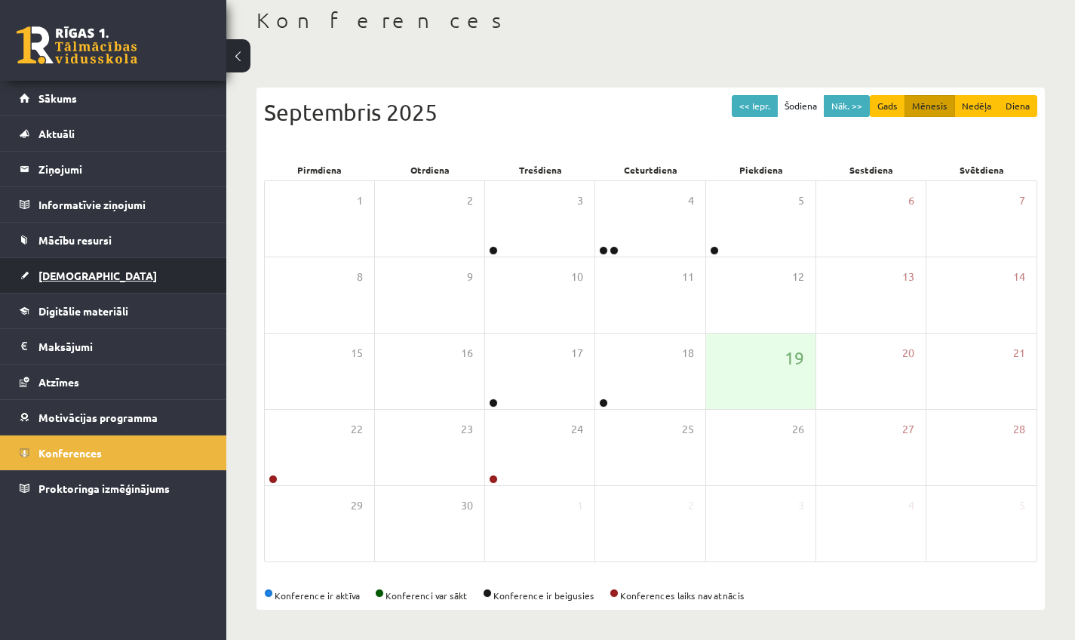
click at [57, 278] on span "[DEMOGRAPHIC_DATA]" at bounding box center [97, 276] width 118 height 14
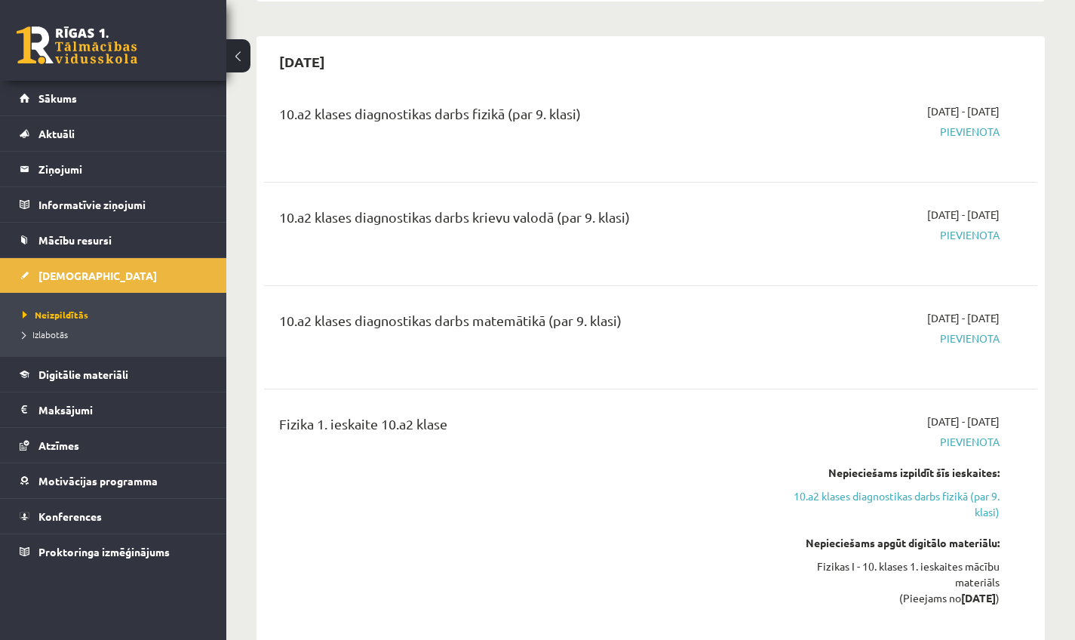
scroll to position [891, 0]
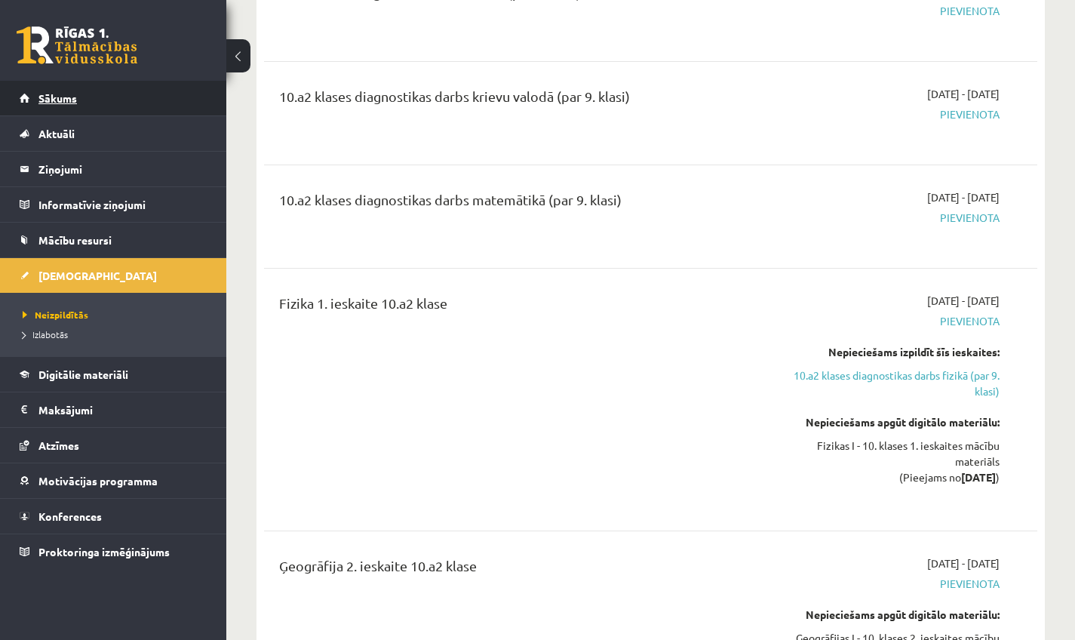
click at [49, 106] on link "Sākums" at bounding box center [114, 98] width 188 height 35
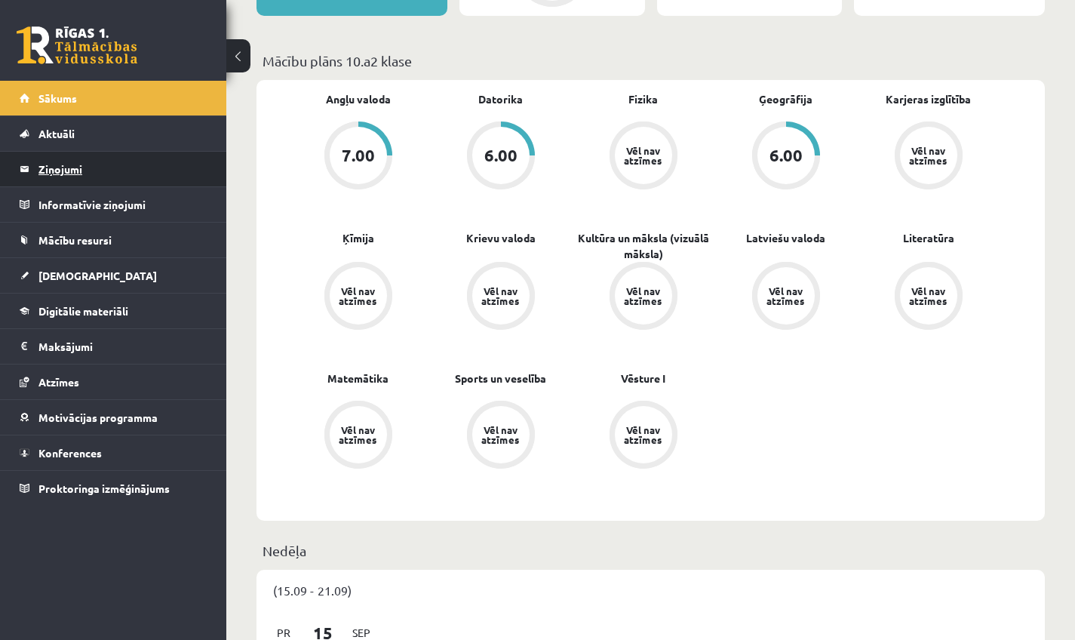
scroll to position [78, 0]
